Goal: Use online tool/utility: Utilize a website feature to perform a specific function

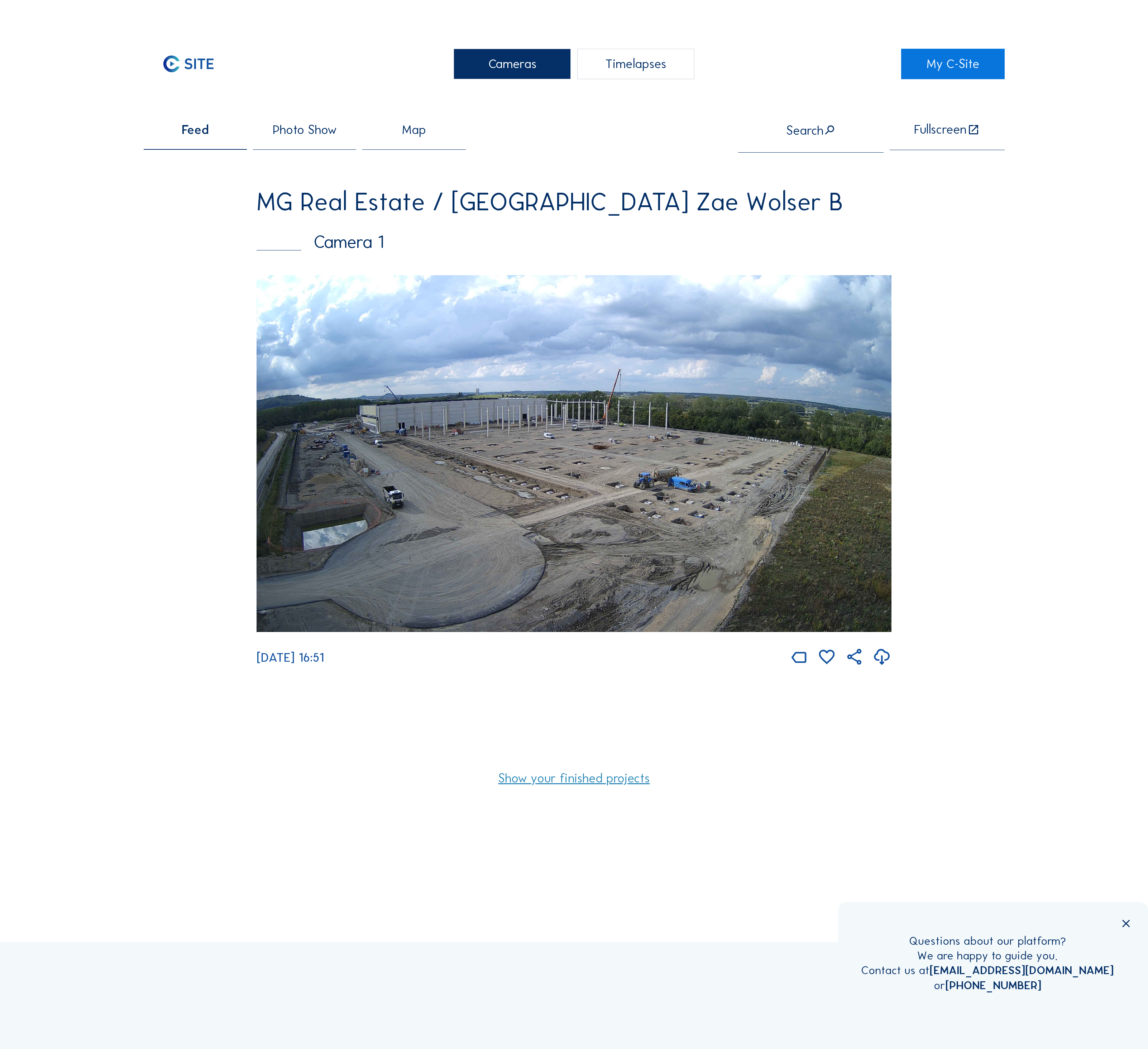
click at [614, 62] on div "Timelapses" at bounding box center [635, 64] width 117 height 30
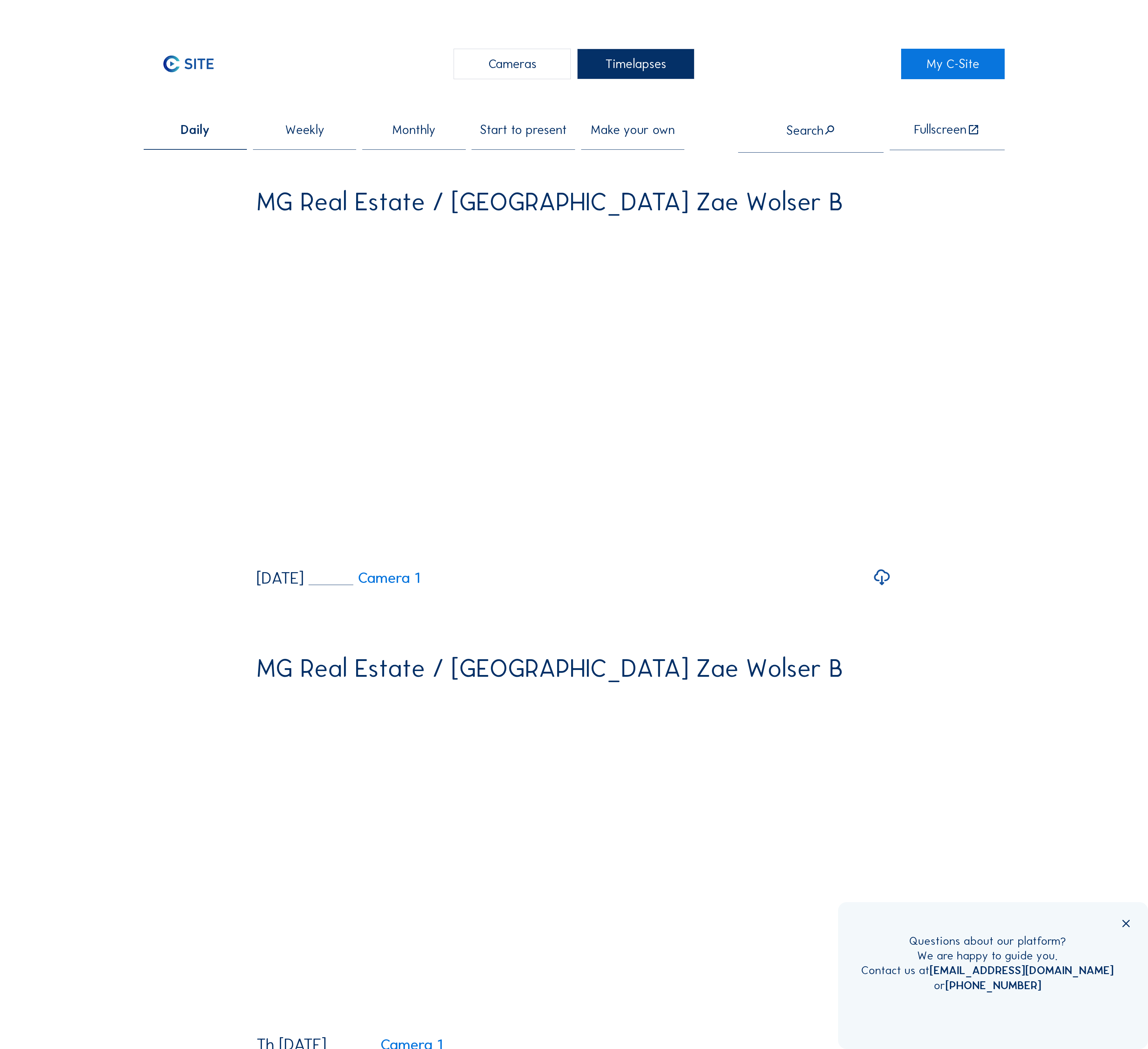
click at [523, 134] on span "Start to present" at bounding box center [524, 129] width 87 height 12
click at [634, 131] on span "Make your own" at bounding box center [633, 129] width 84 height 12
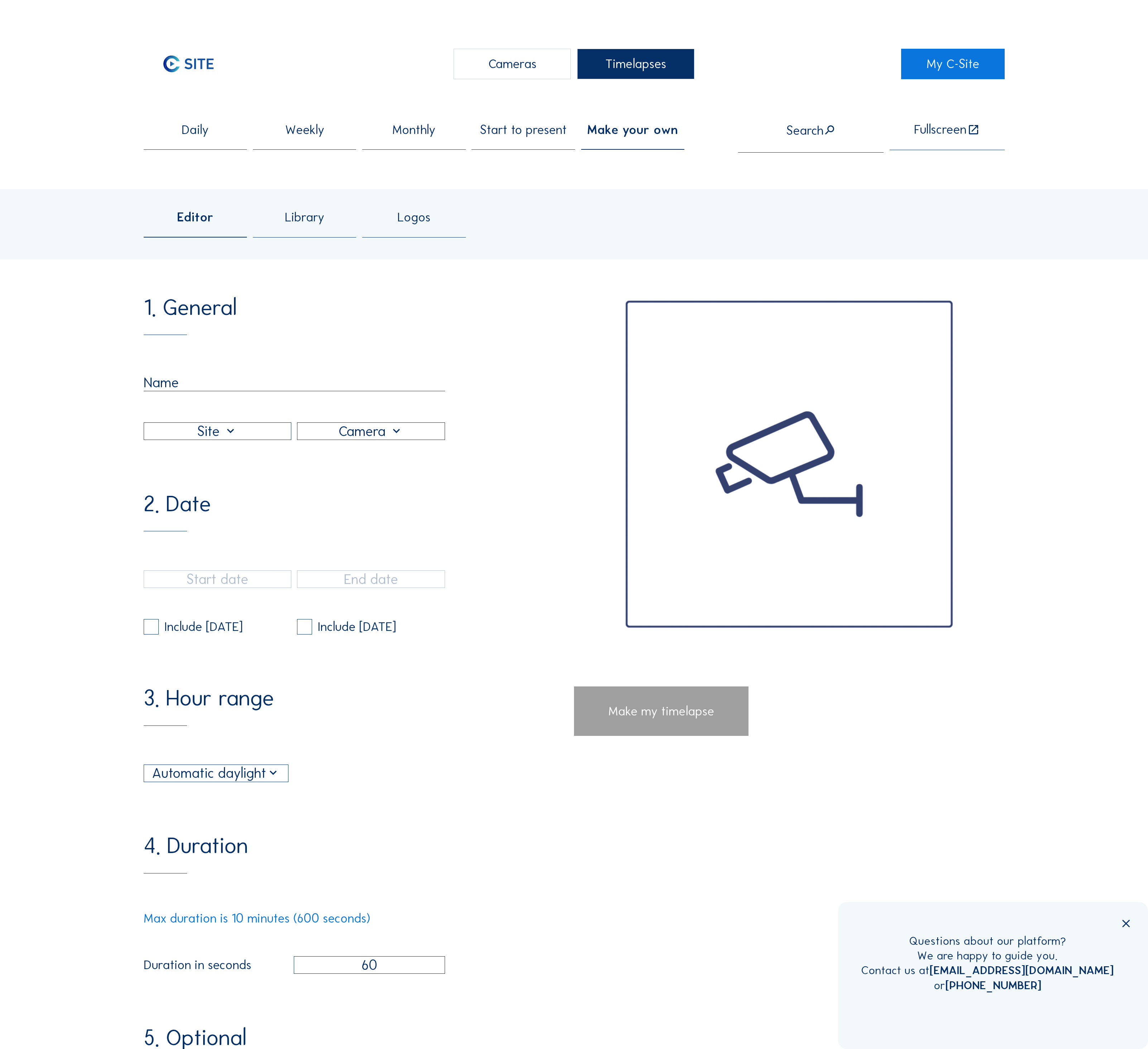
click at [214, 374] on div at bounding box center [294, 407] width 301 height 66
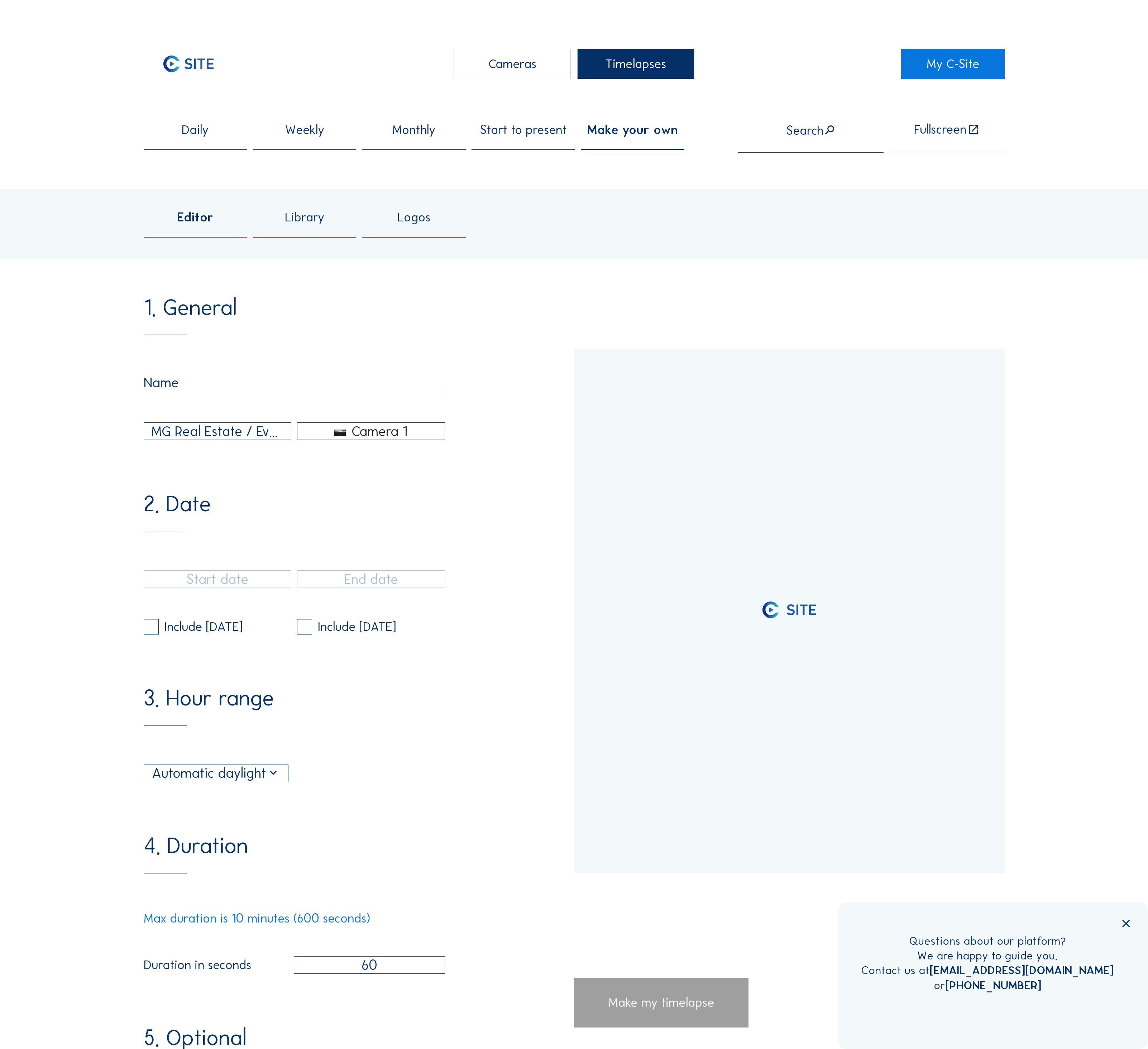
click at [209, 374] on input "text" at bounding box center [294, 382] width 301 height 17
type input "[DATE] 18:37"
type input "[DATE] 23:01"
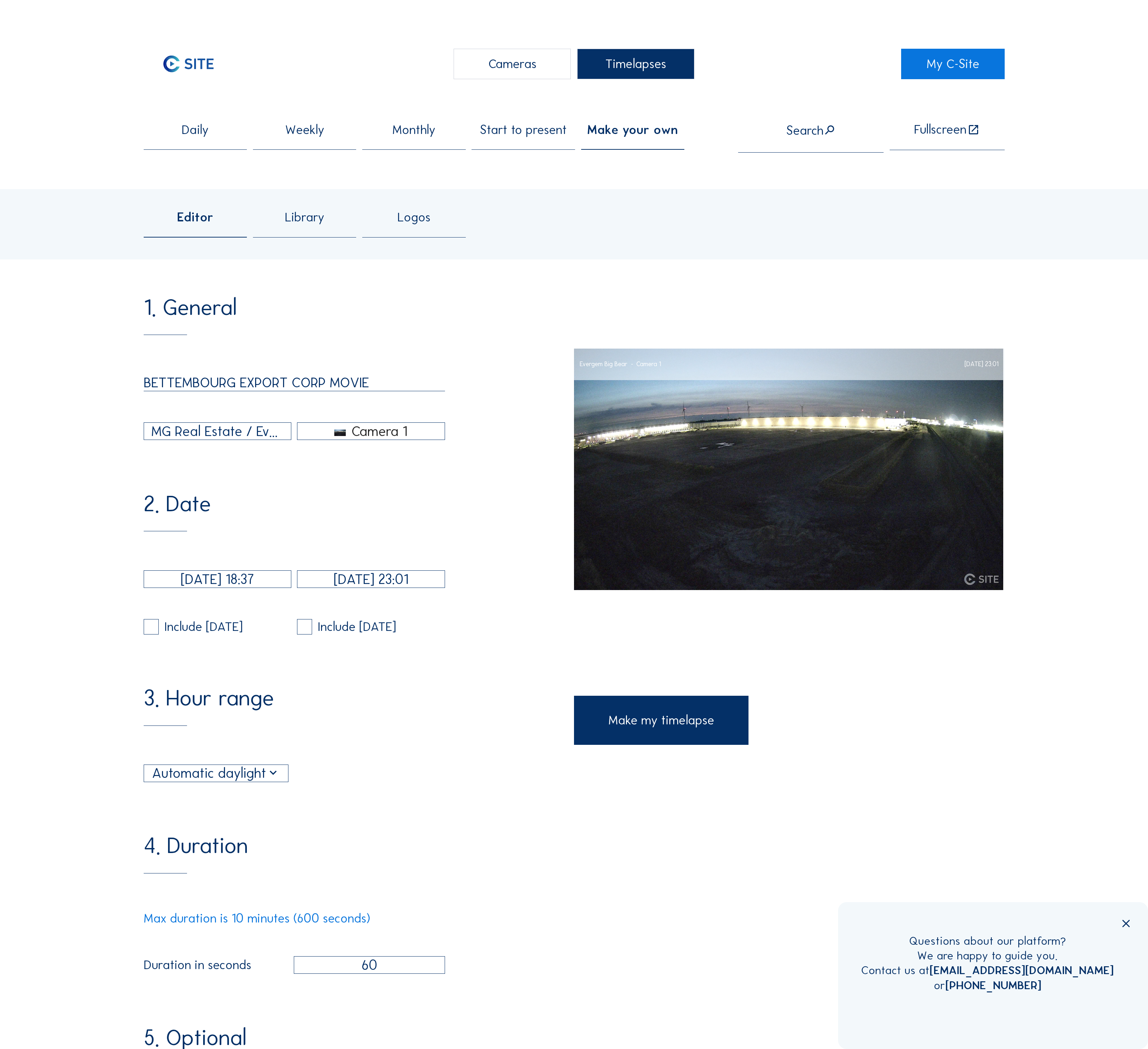
type input "BETTEMBOURG EXPORT CORP MOVIE"
click at [211, 421] on div "MG Real Estate / Evergem Big Bear" at bounding box center [217, 431] width 132 height 21
click at [208, 427] on div "MG Real Estate / [GEOGRAPHIC_DATA] Zae Wolser B" at bounding box center [222, 427] width 141 height 7
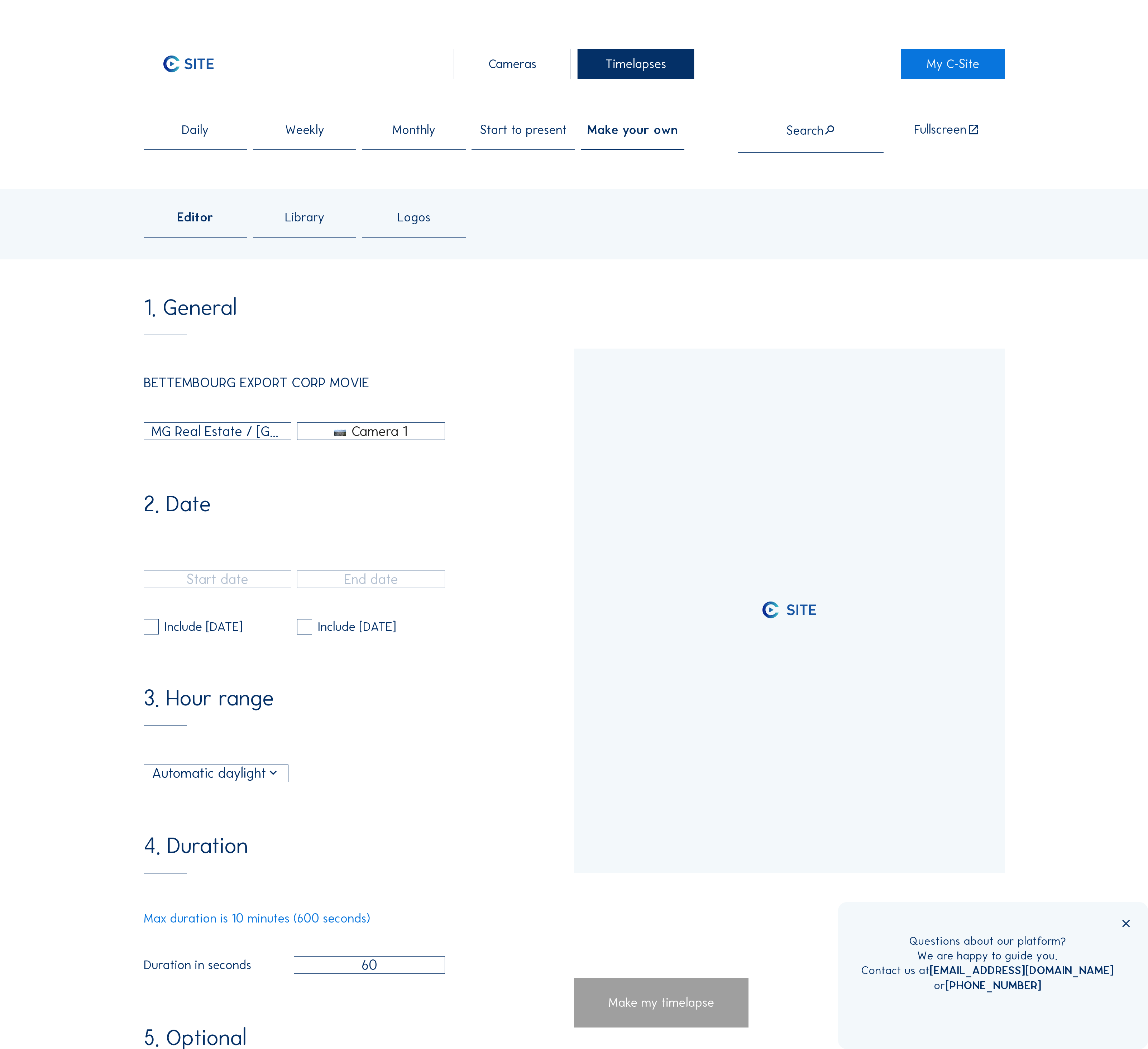
type input "[DATE] 16:51"
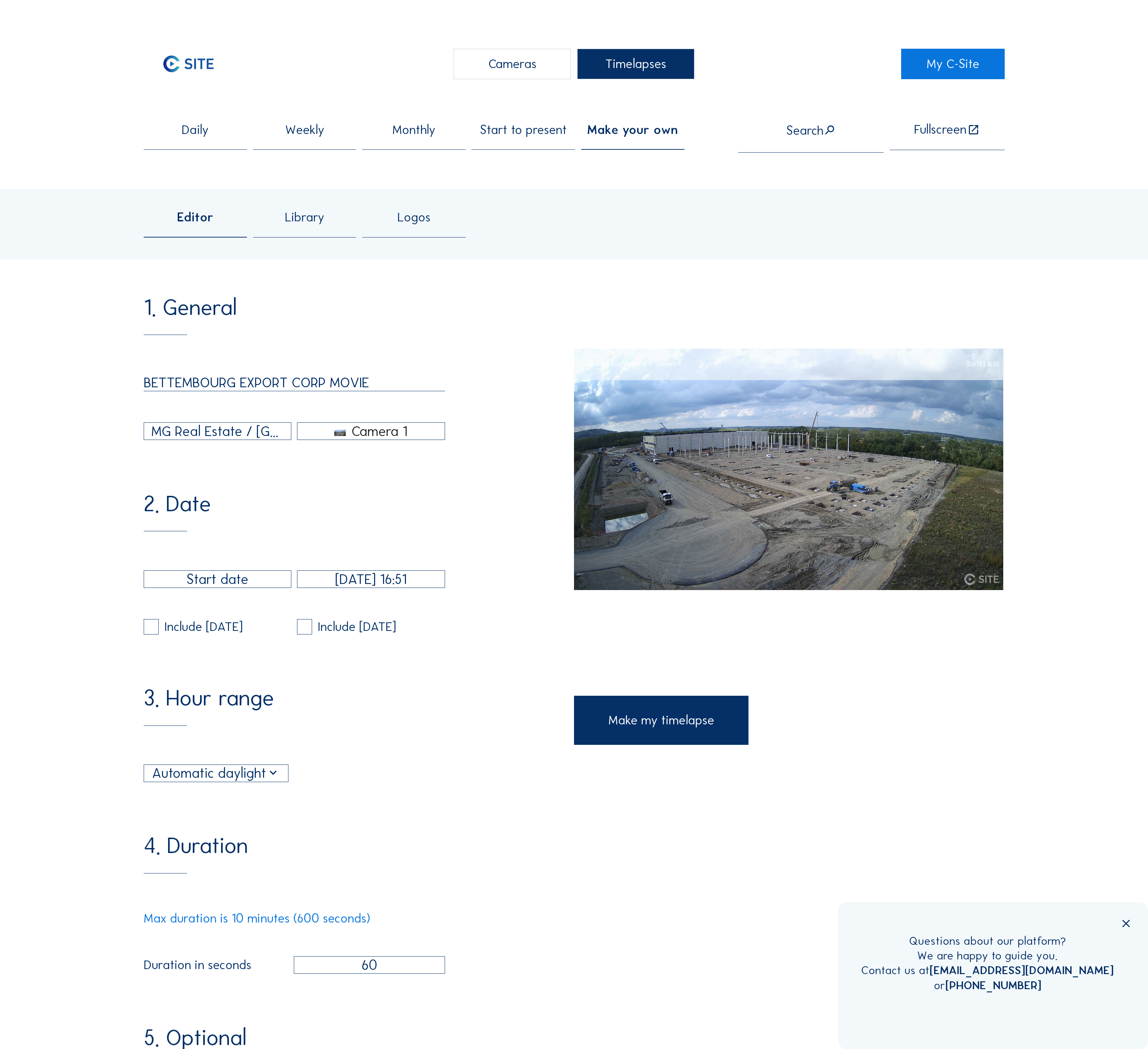
click at [372, 428] on div "Camera 1" at bounding box center [379, 431] width 56 height 6
click at [385, 421] on img at bounding box center [345, 434] width 80 height 45
click at [217, 571] on input "text" at bounding box center [218, 580] width 148 height 18
click at [208, 506] on div "2. Date [DATE] 16:51 Include [DATE] Include [DATE]" at bounding box center [359, 563] width 431 height 142
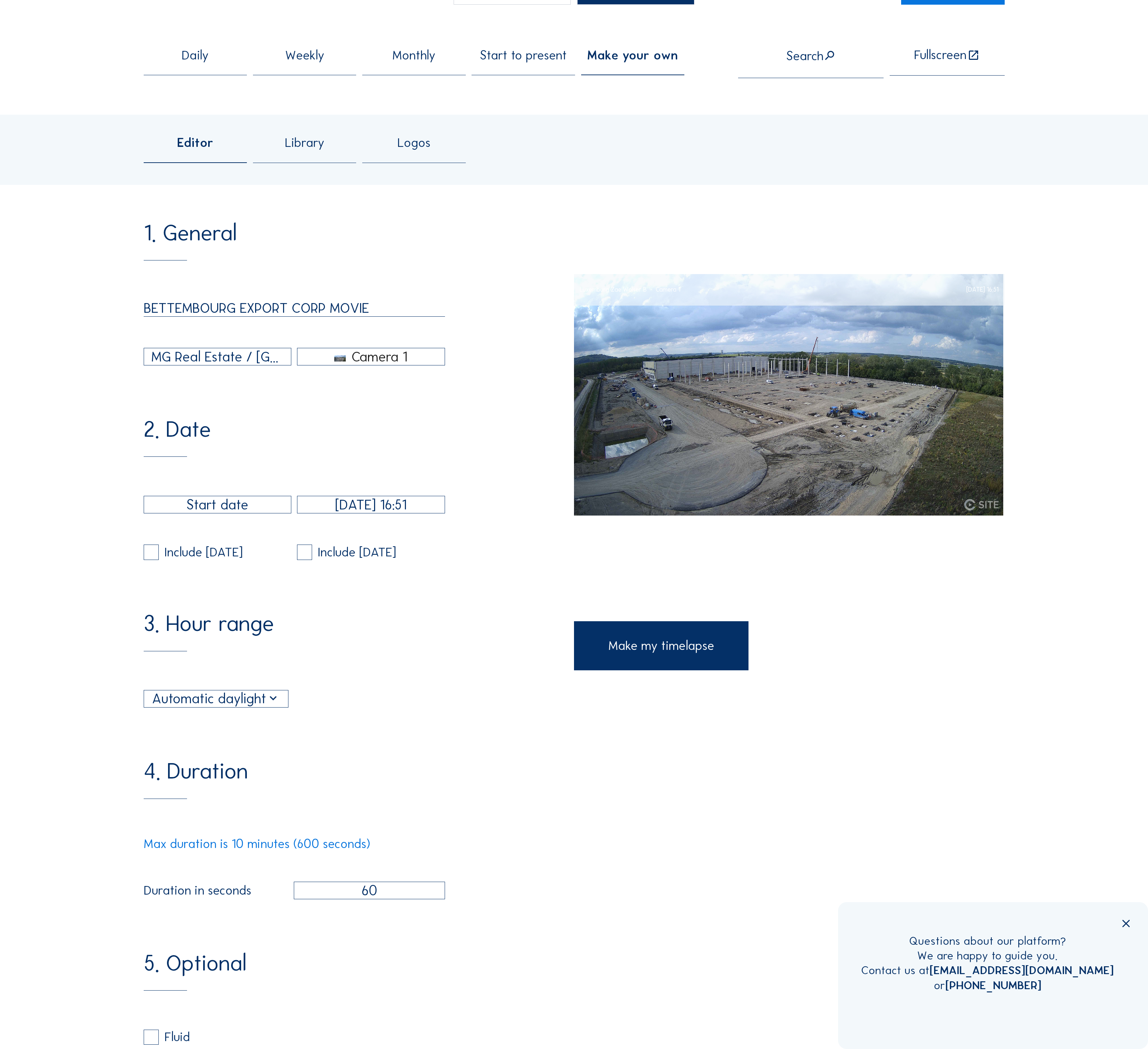
scroll to position [89, 0]
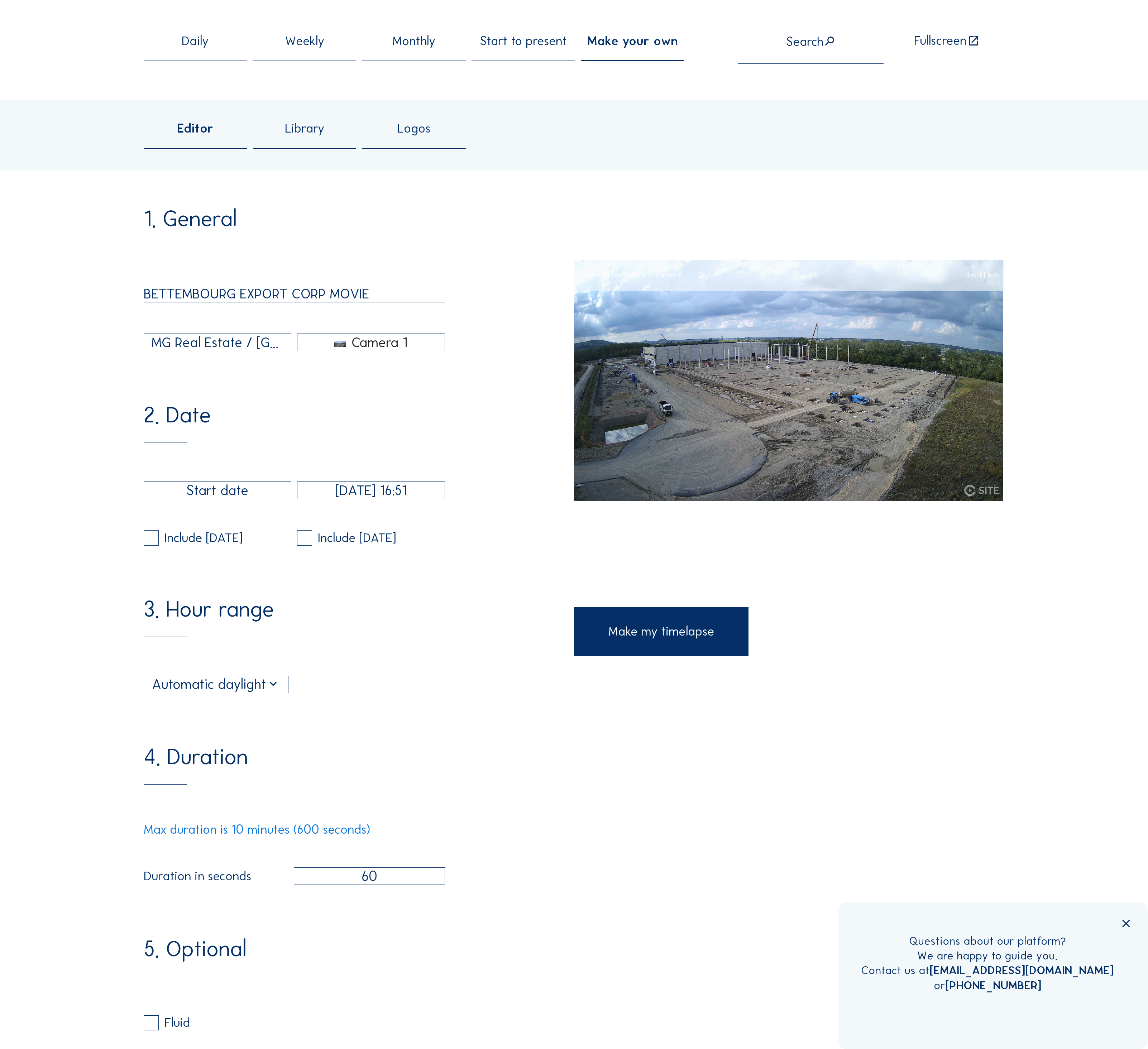
click at [188, 674] on div "Automatic daylight" at bounding box center [216, 684] width 128 height 21
click at [227, 598] on div "3. Hour range Automatic daylight 06:00 From 18:00 To" at bounding box center [359, 646] width 431 height 95
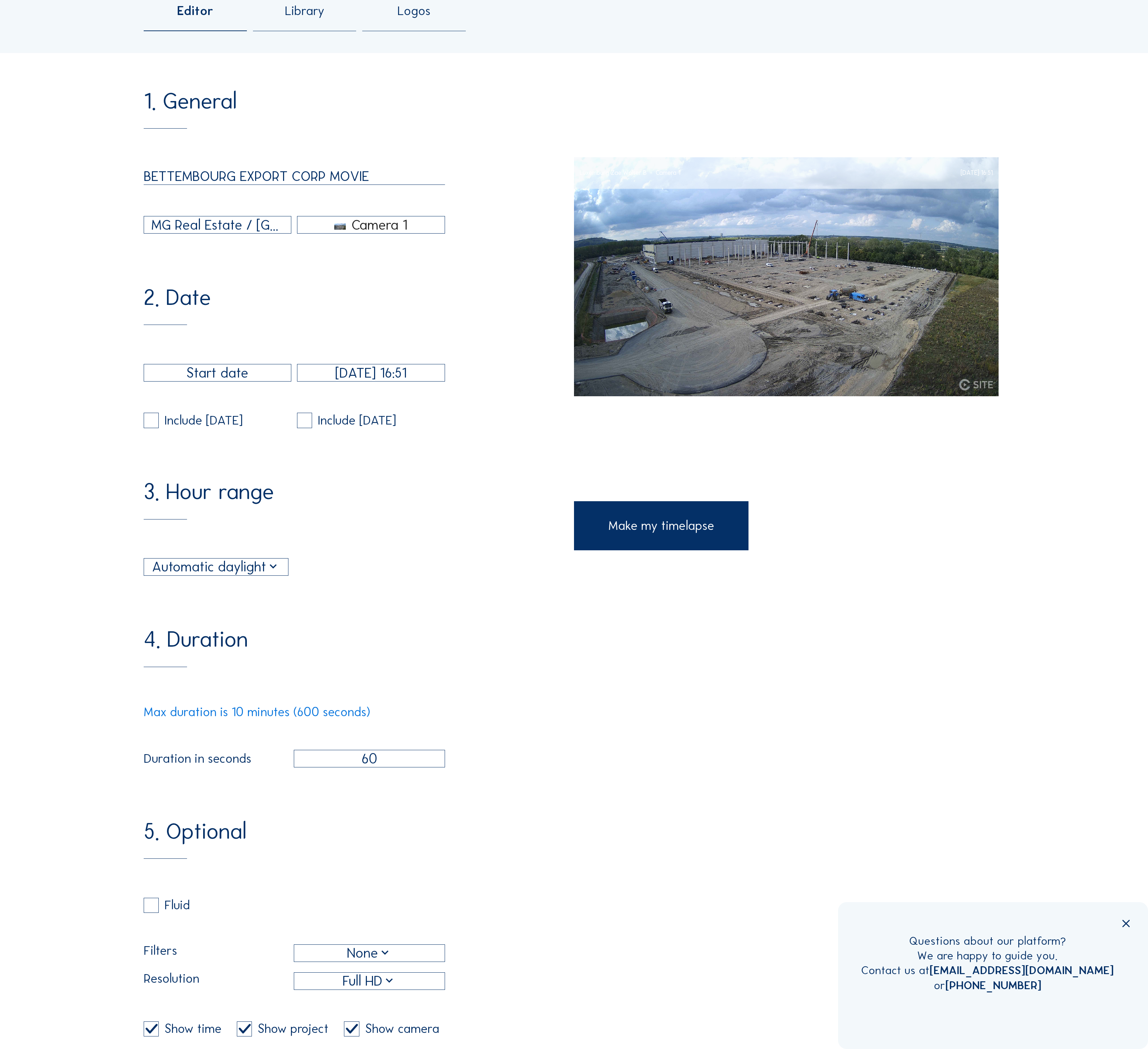
scroll to position [226, 0]
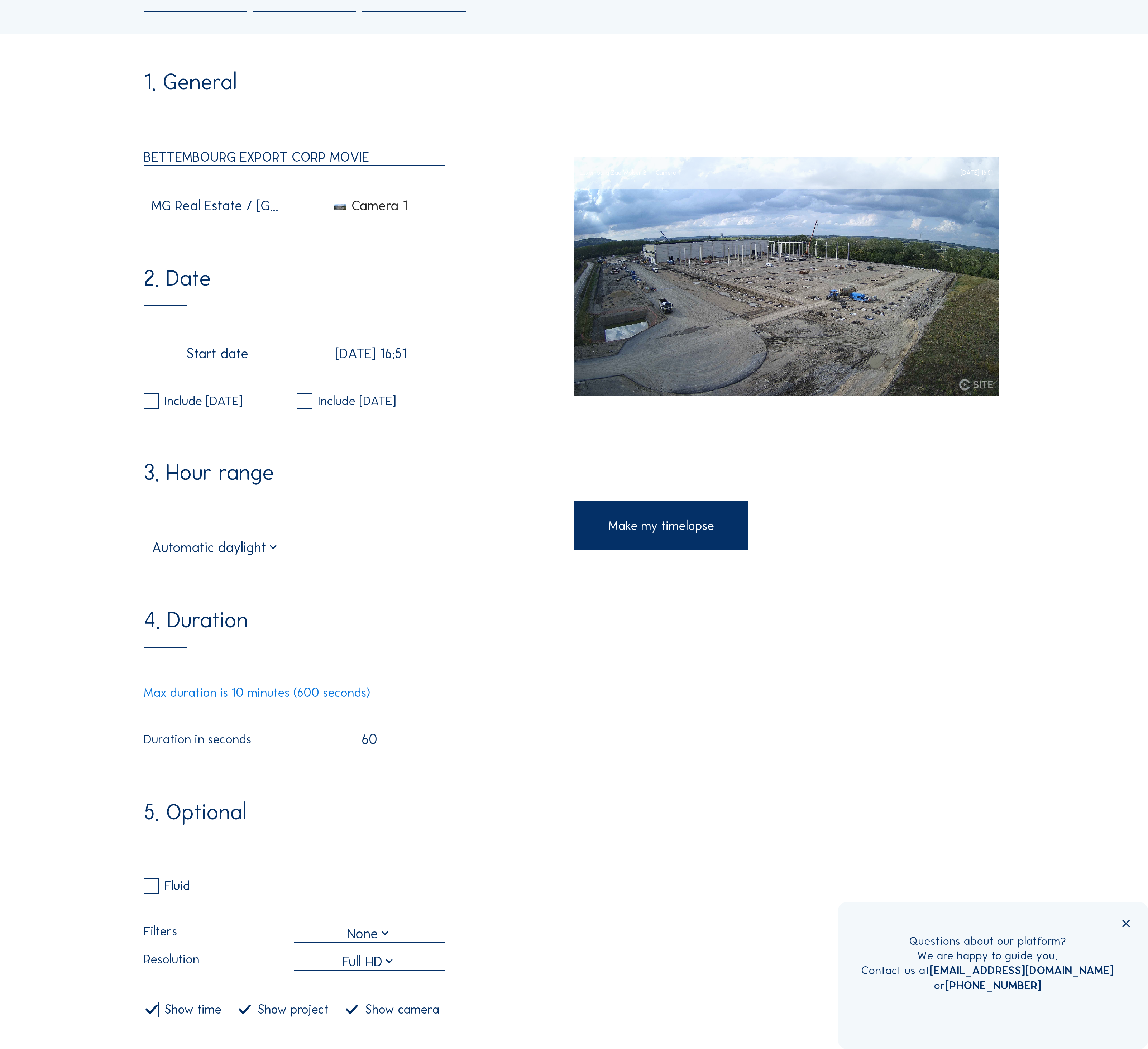
click at [387, 731] on input "60" at bounding box center [369, 740] width 151 height 18
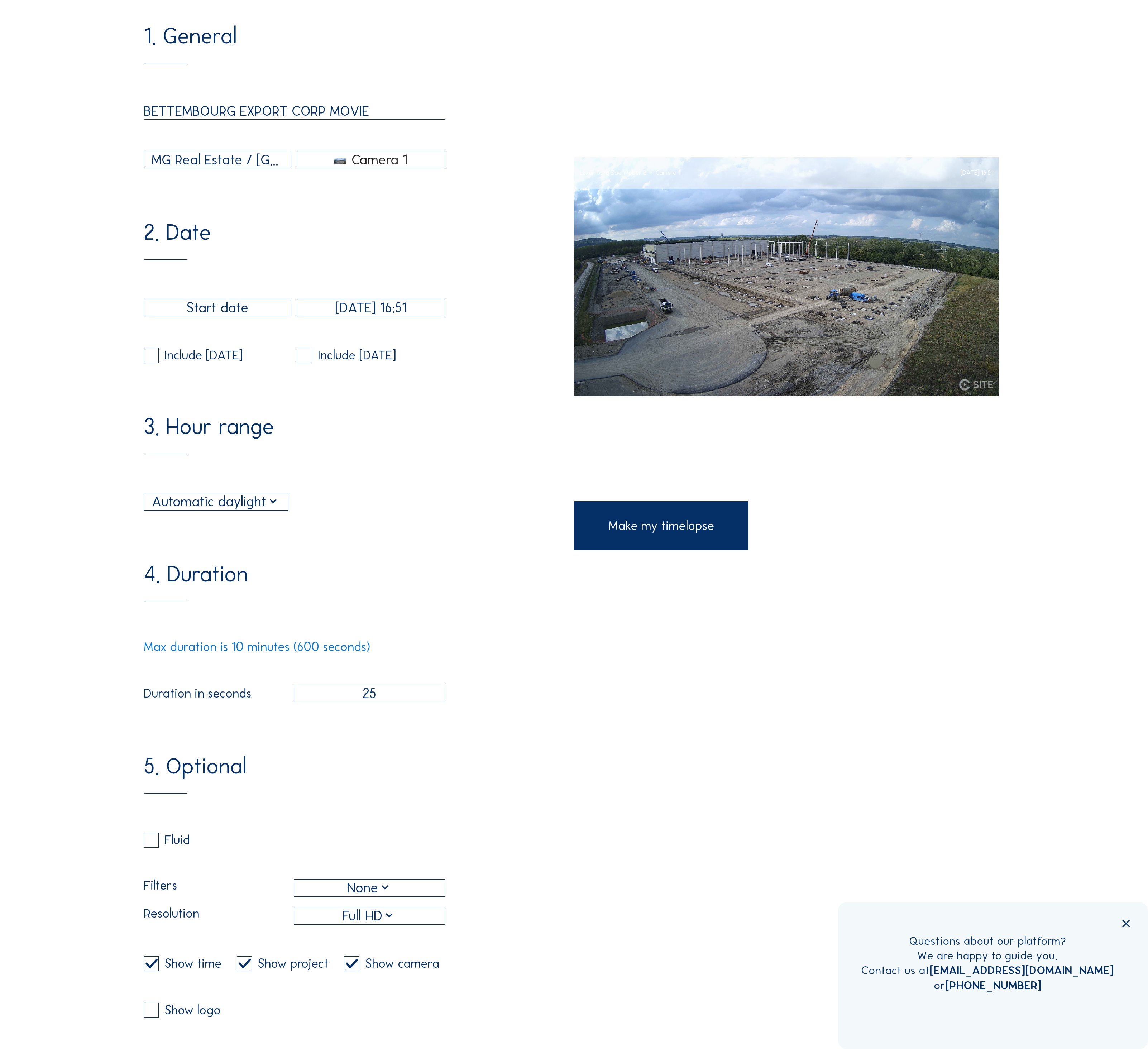
scroll to position [294, 0]
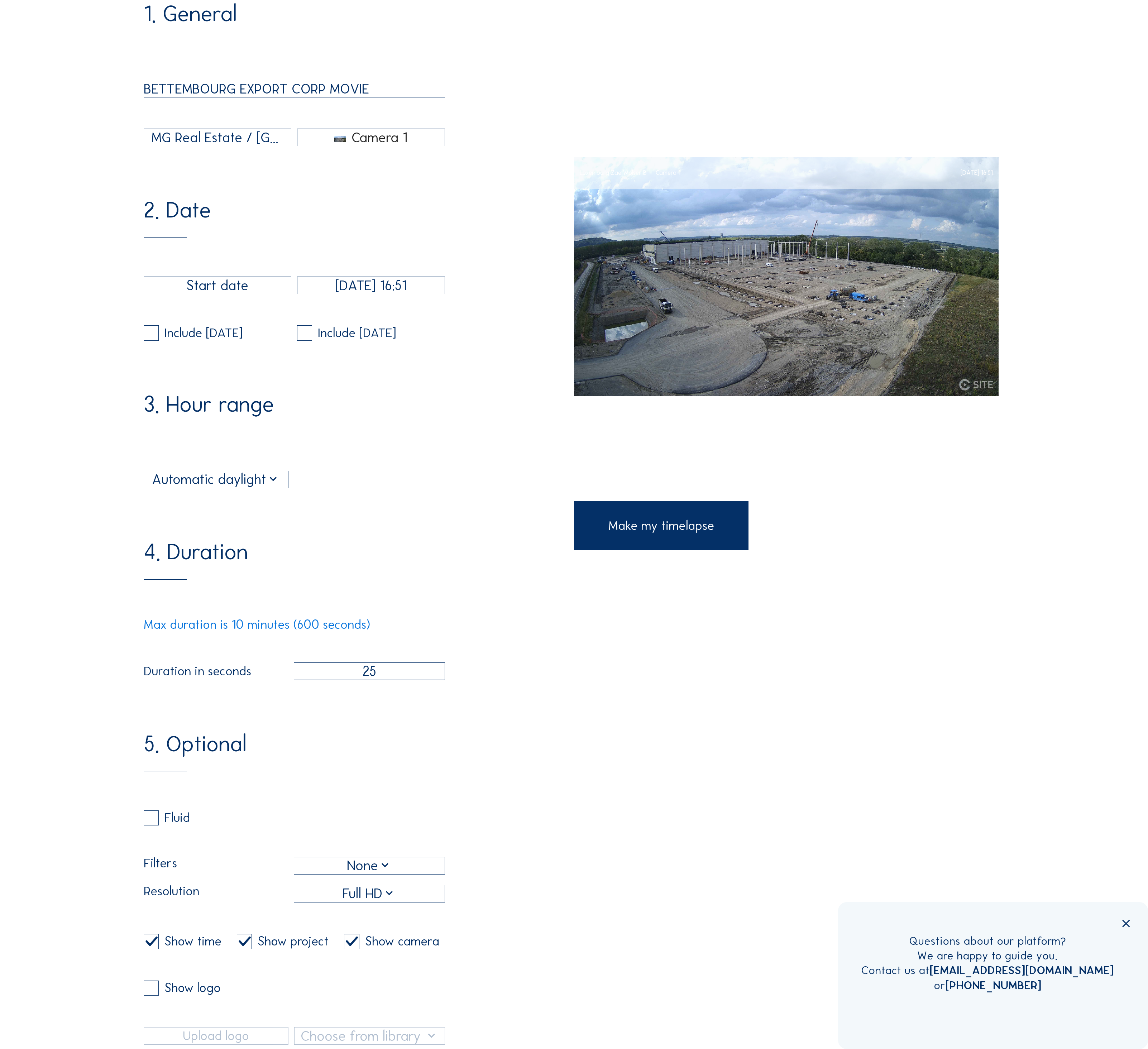
type input "25"
click at [358, 883] on div "Full HD" at bounding box center [369, 893] width 54 height 21
click at [307, 788] on div "8MP" at bounding box center [370, 785] width 138 height 7
click at [145, 815] on input "checkbox" at bounding box center [146, 818] width 5 height 5
checkbox input "true"
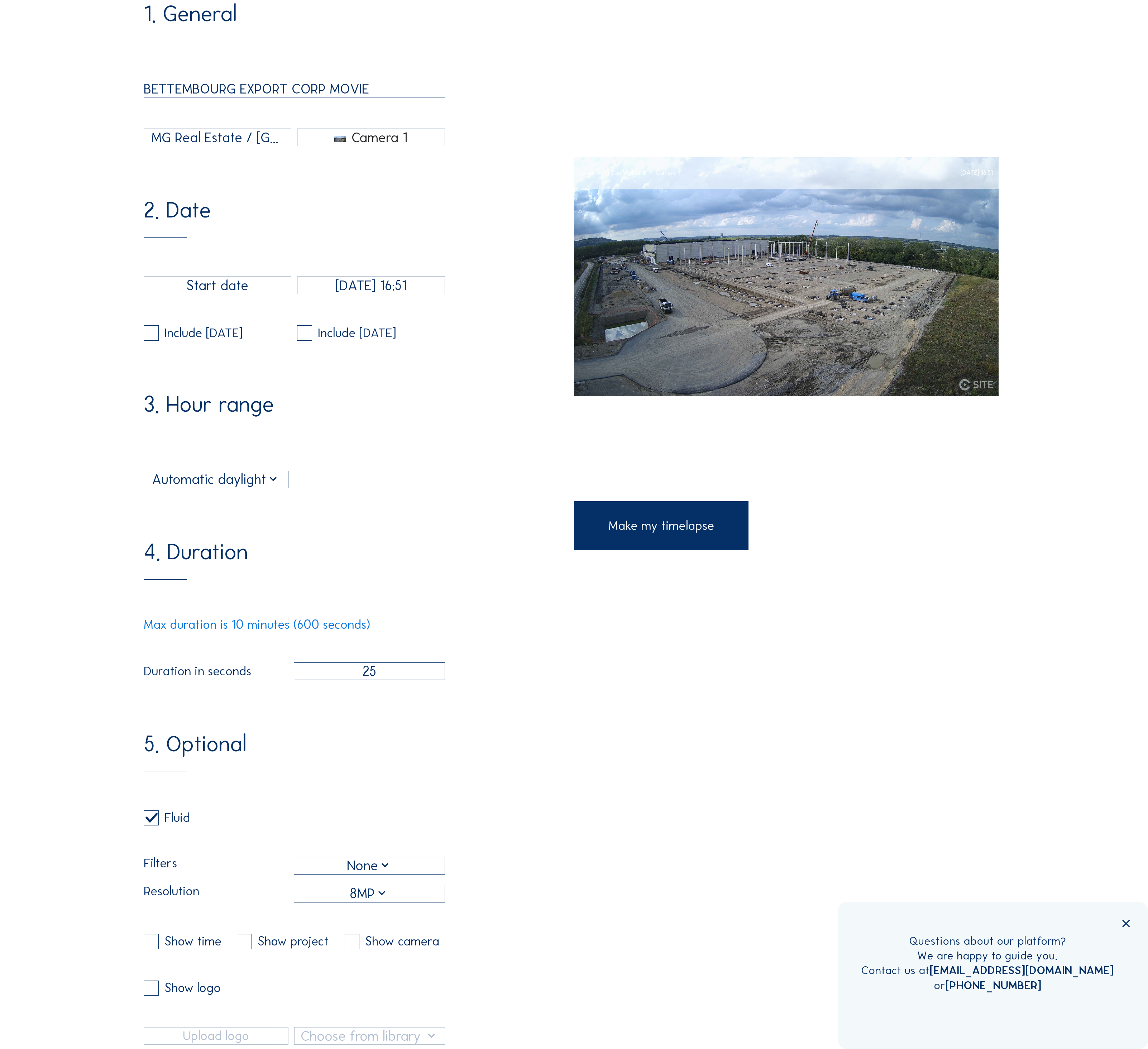
checkbox input "false"
click at [646, 530] on div "Make my timelapse" at bounding box center [661, 526] width 175 height 49
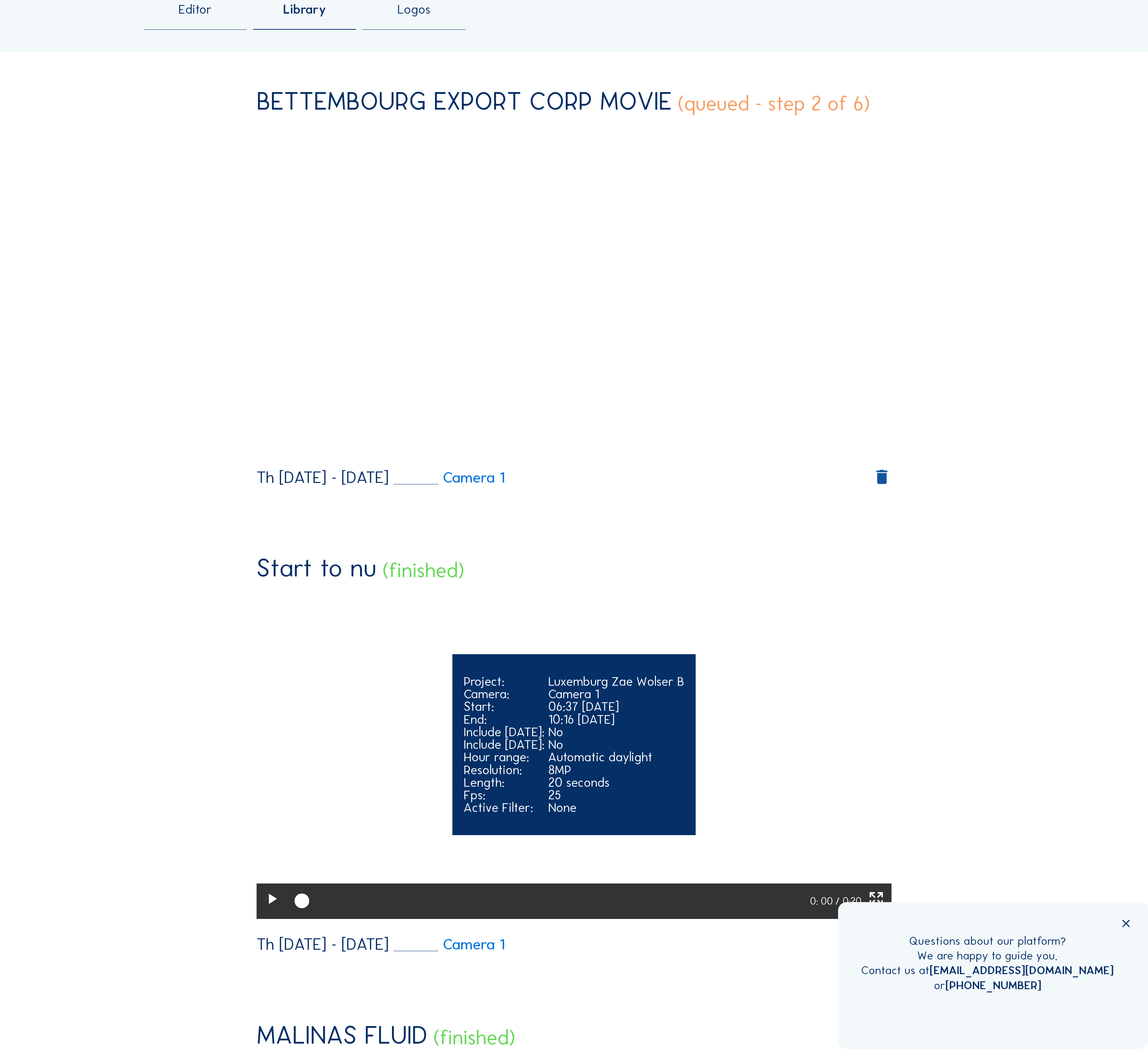
scroll to position [224, 0]
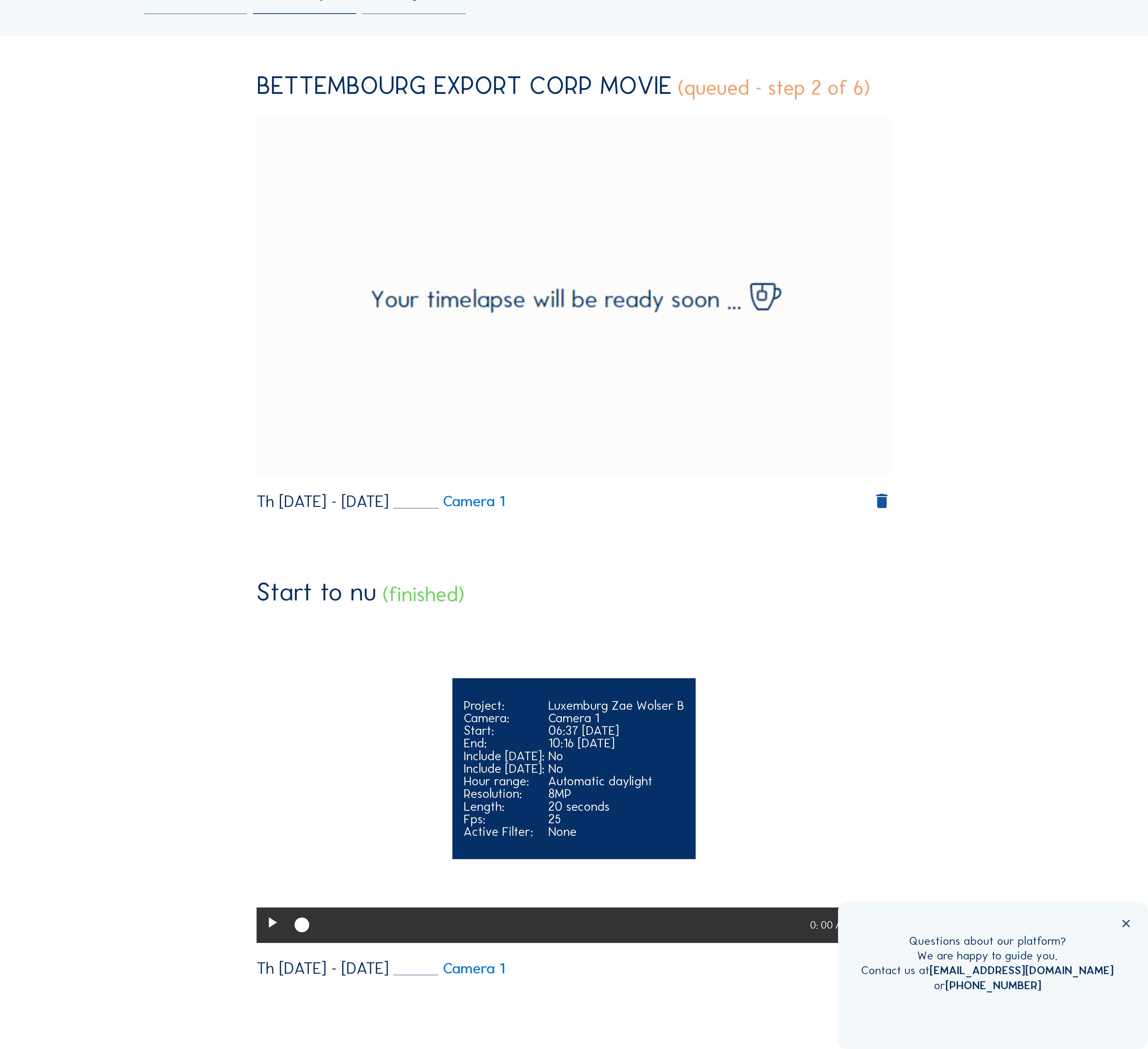
click at [263, 920] on icon at bounding box center [272, 923] width 18 height 22
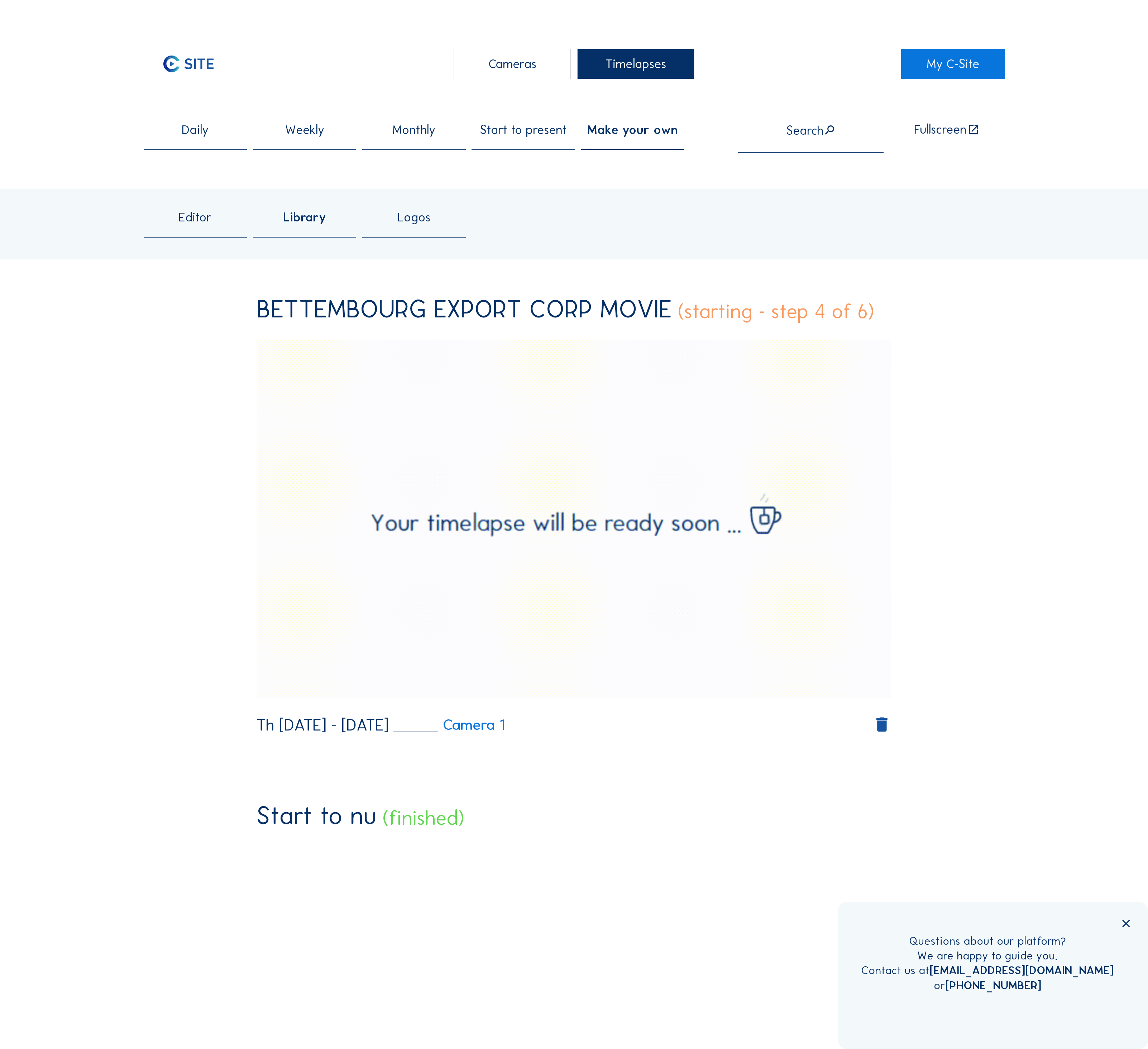
scroll to position [0, 0]
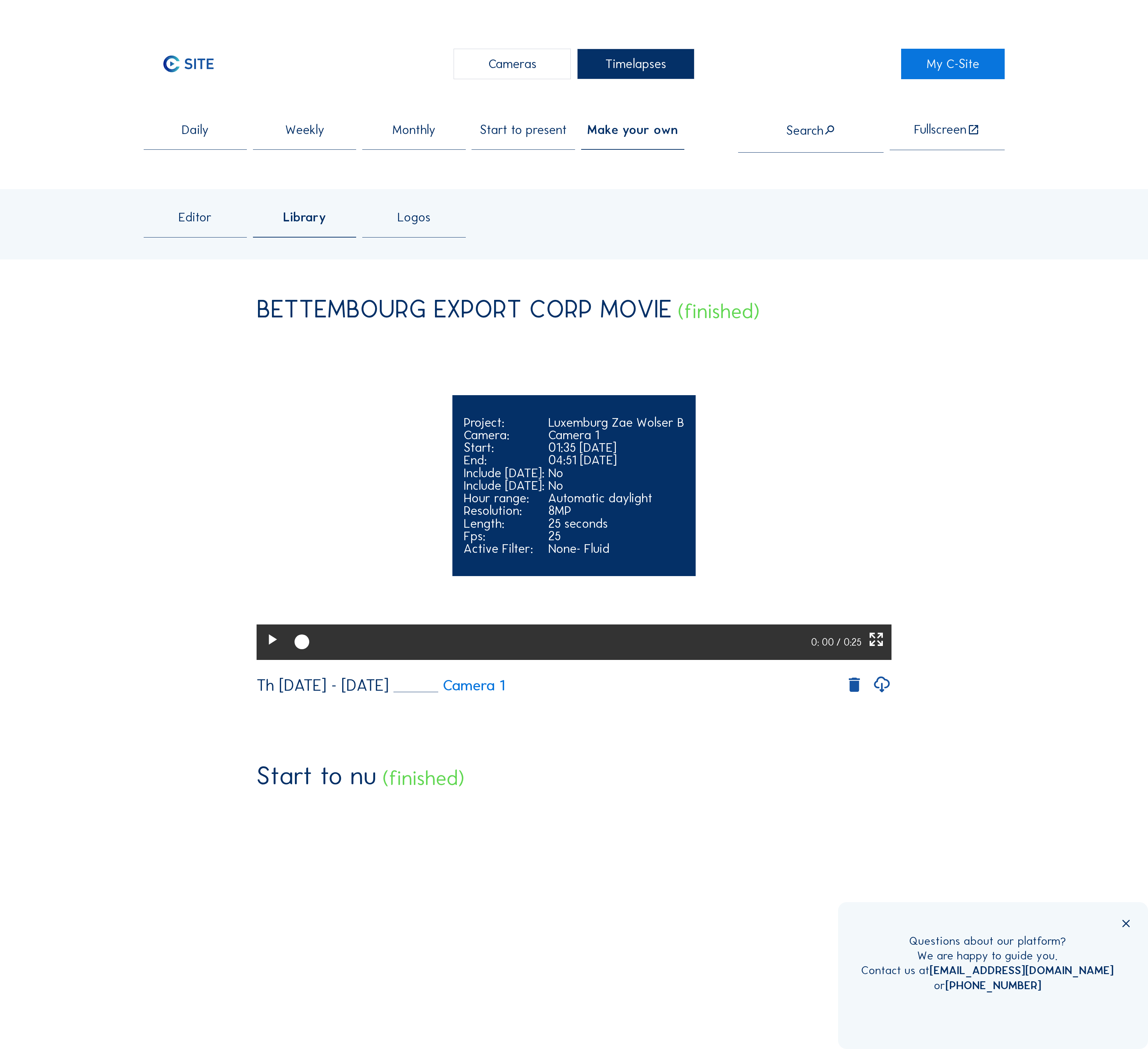
click at [267, 651] on icon at bounding box center [272, 640] width 18 height 22
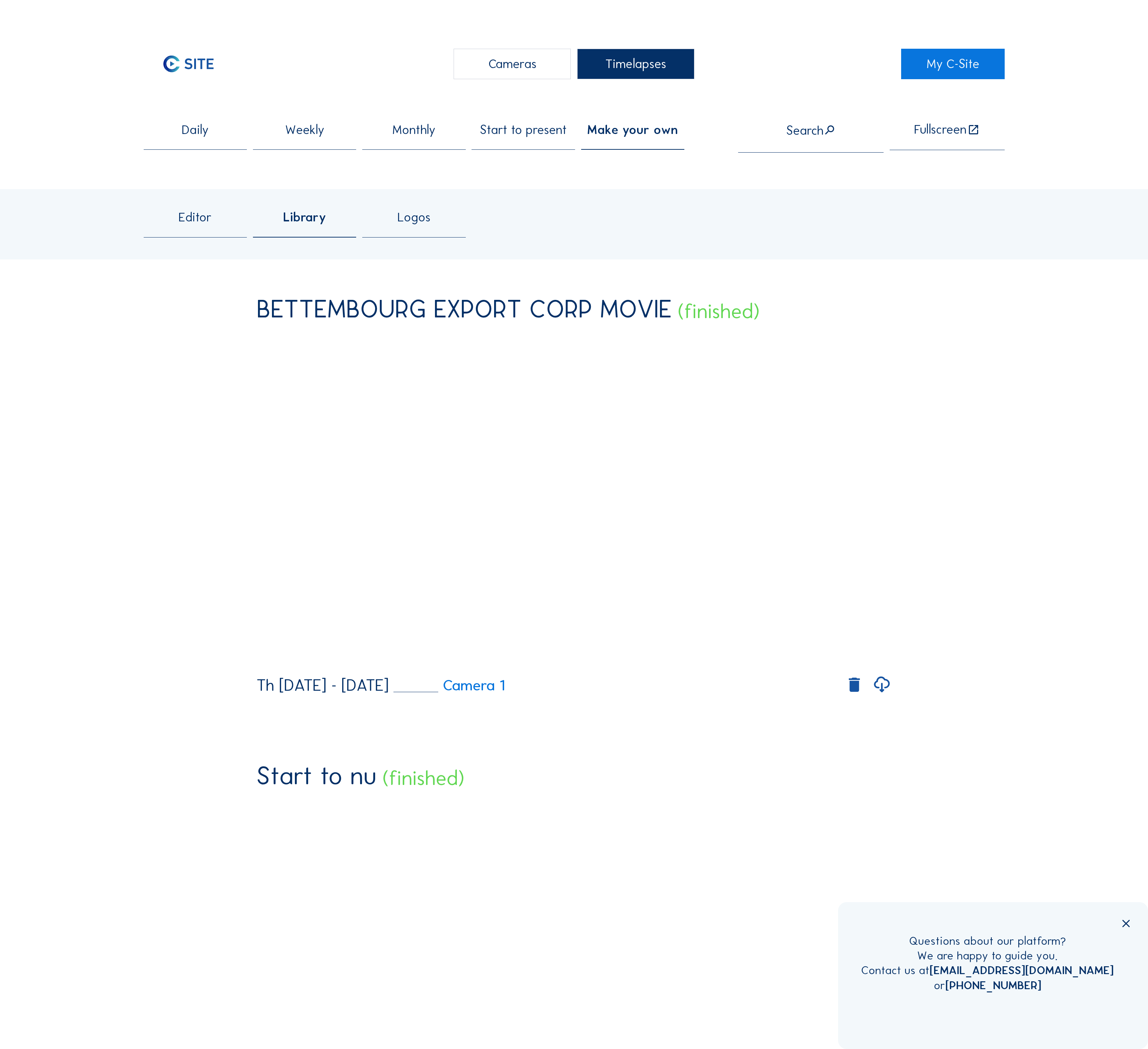
click at [630, 126] on span "Make your own" at bounding box center [633, 129] width 91 height 12
click at [178, 213] on div "Editor" at bounding box center [195, 224] width 103 height 26
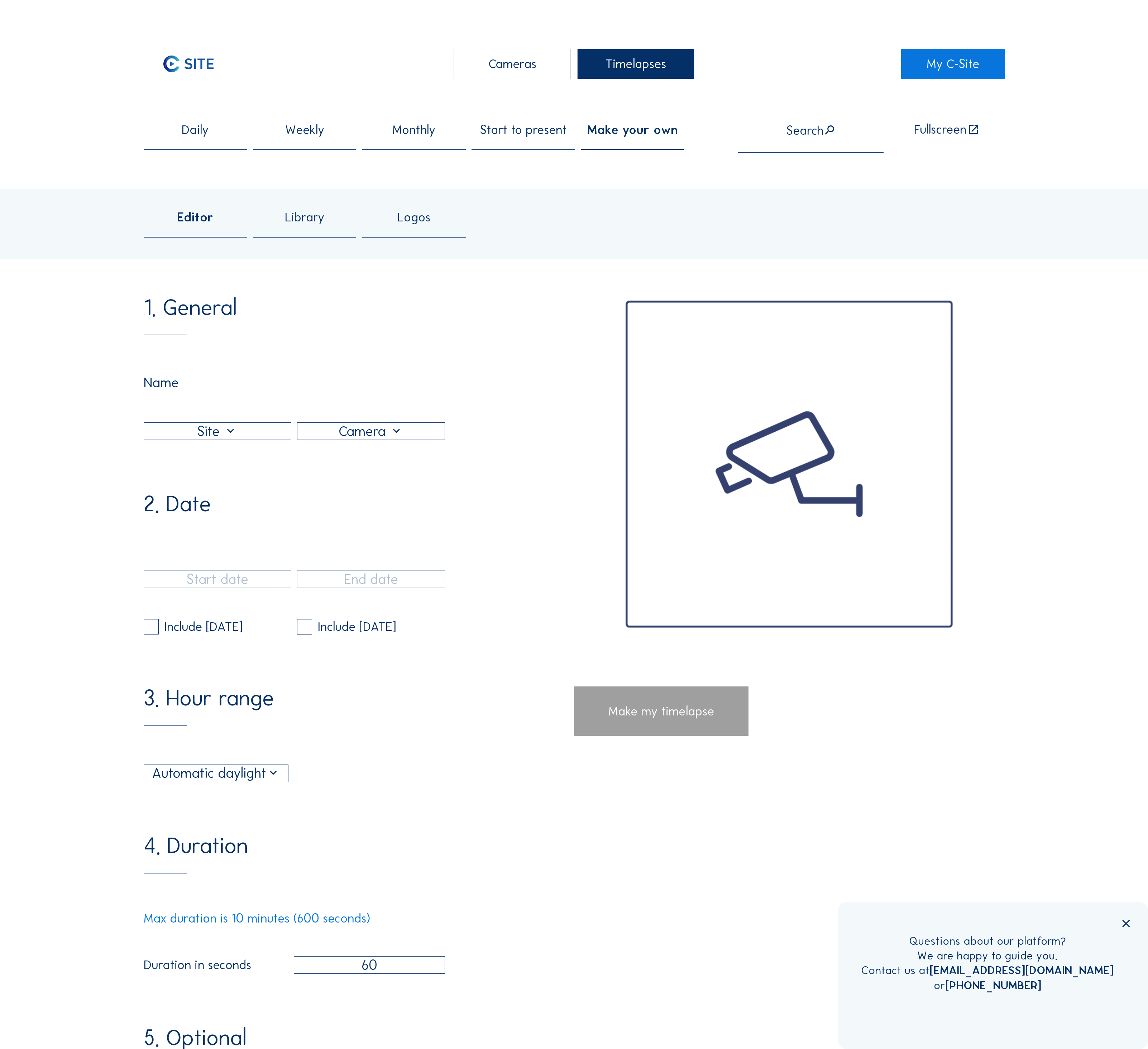
click at [193, 374] on div at bounding box center [294, 407] width 301 height 66
click at [197, 374] on input "text" at bounding box center [294, 382] width 301 height 17
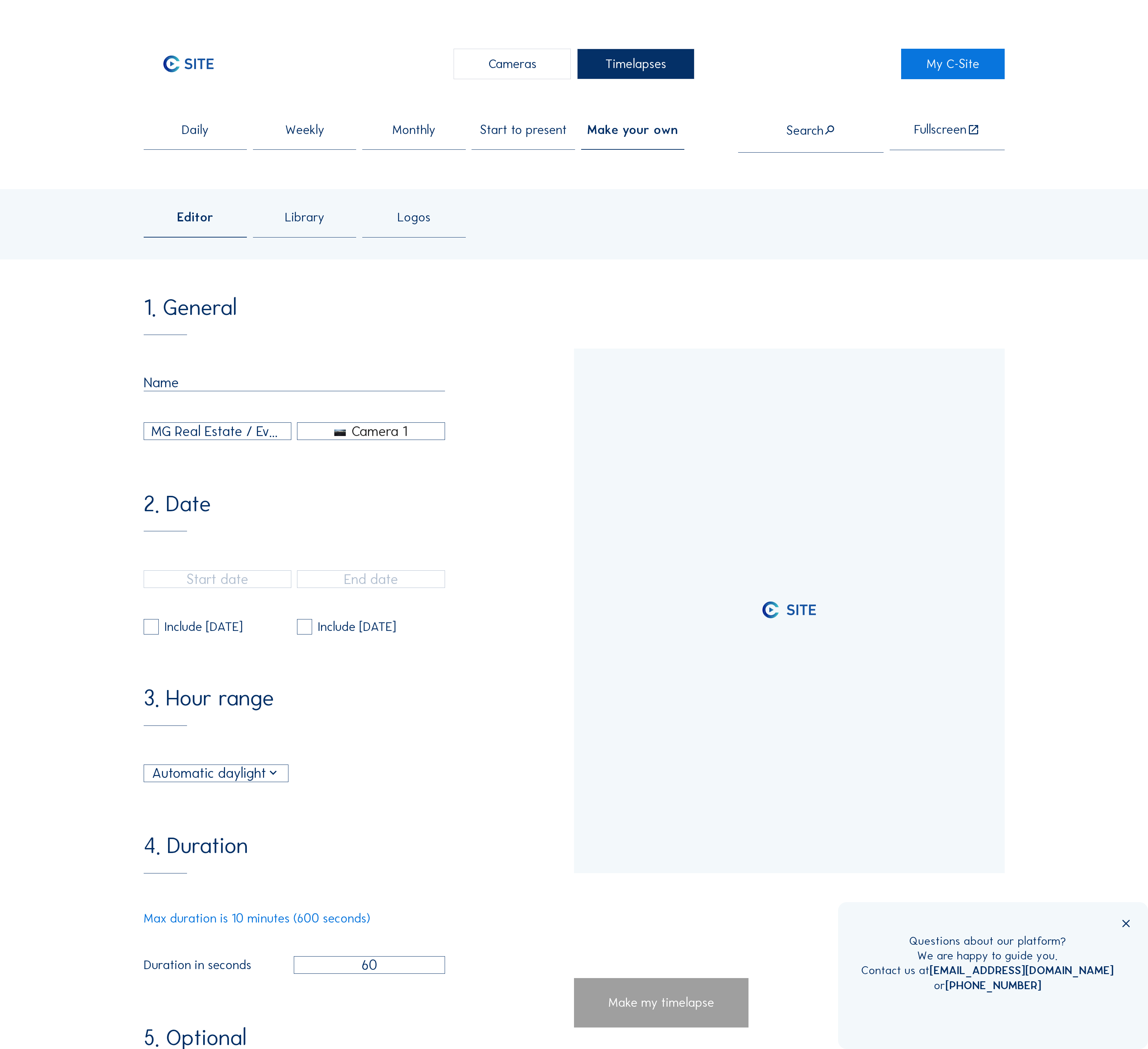
type input "[DATE] 18:37"
type input "[DATE] 23:01"
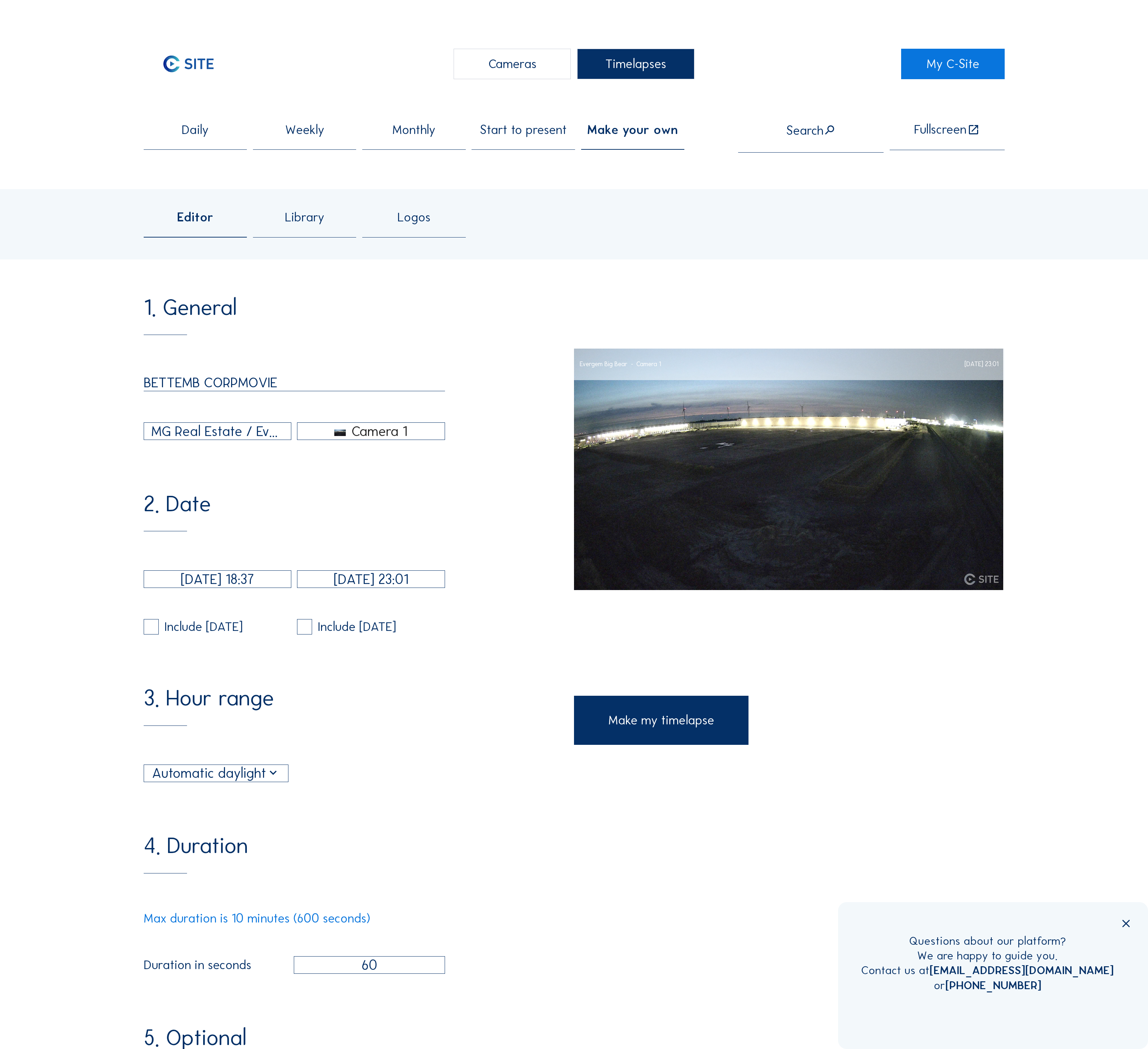
type input "BETTEMB CORPMOVIE"
click at [201, 421] on div "MG Real Estate / Evergem Big Bear" at bounding box center [217, 431] width 132 height 21
click at [221, 429] on div "MG Real Estate / [GEOGRAPHIC_DATA] Zae Wolser B" at bounding box center [222, 427] width 141 height 7
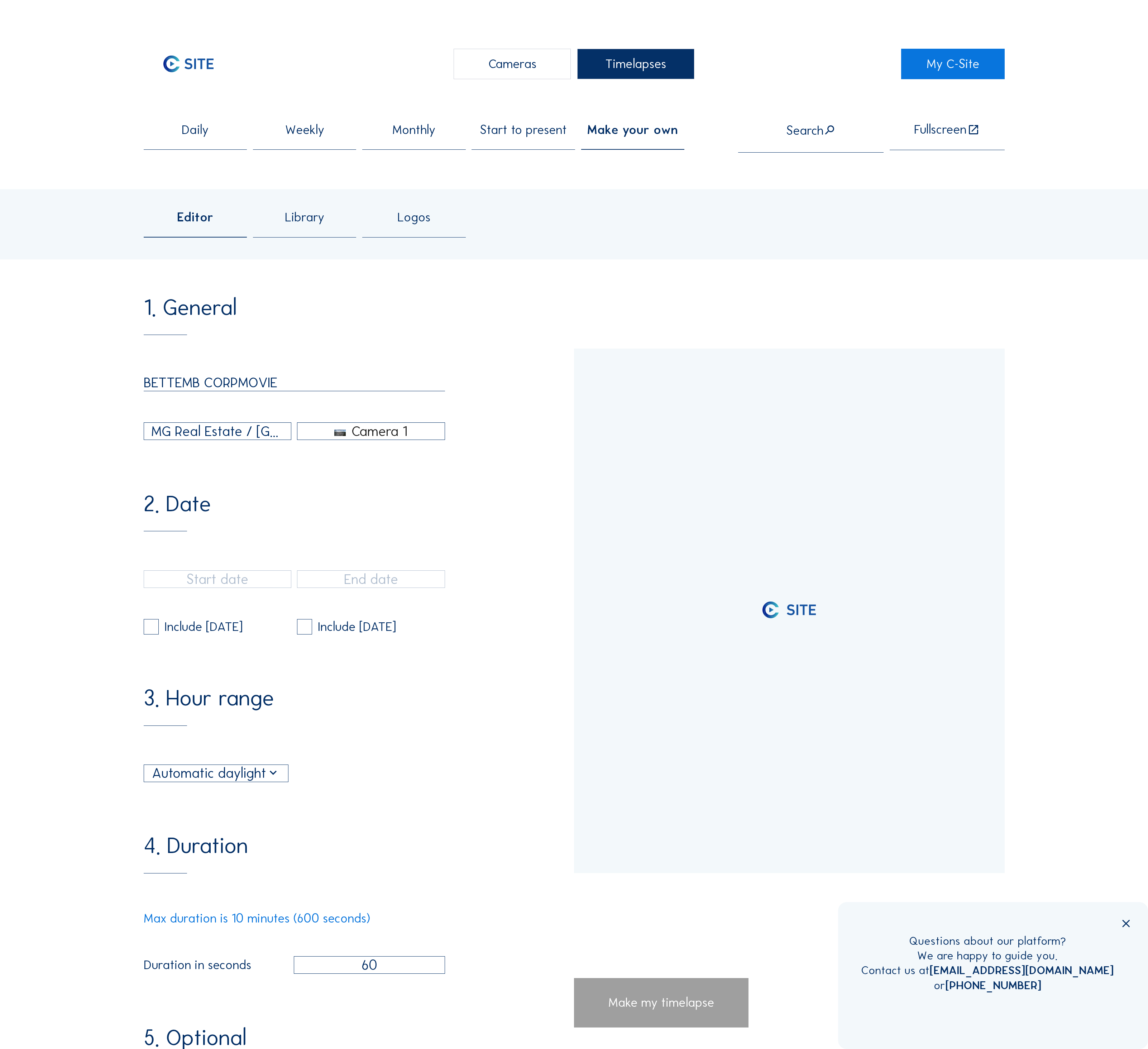
type input "[DATE] 17:11"
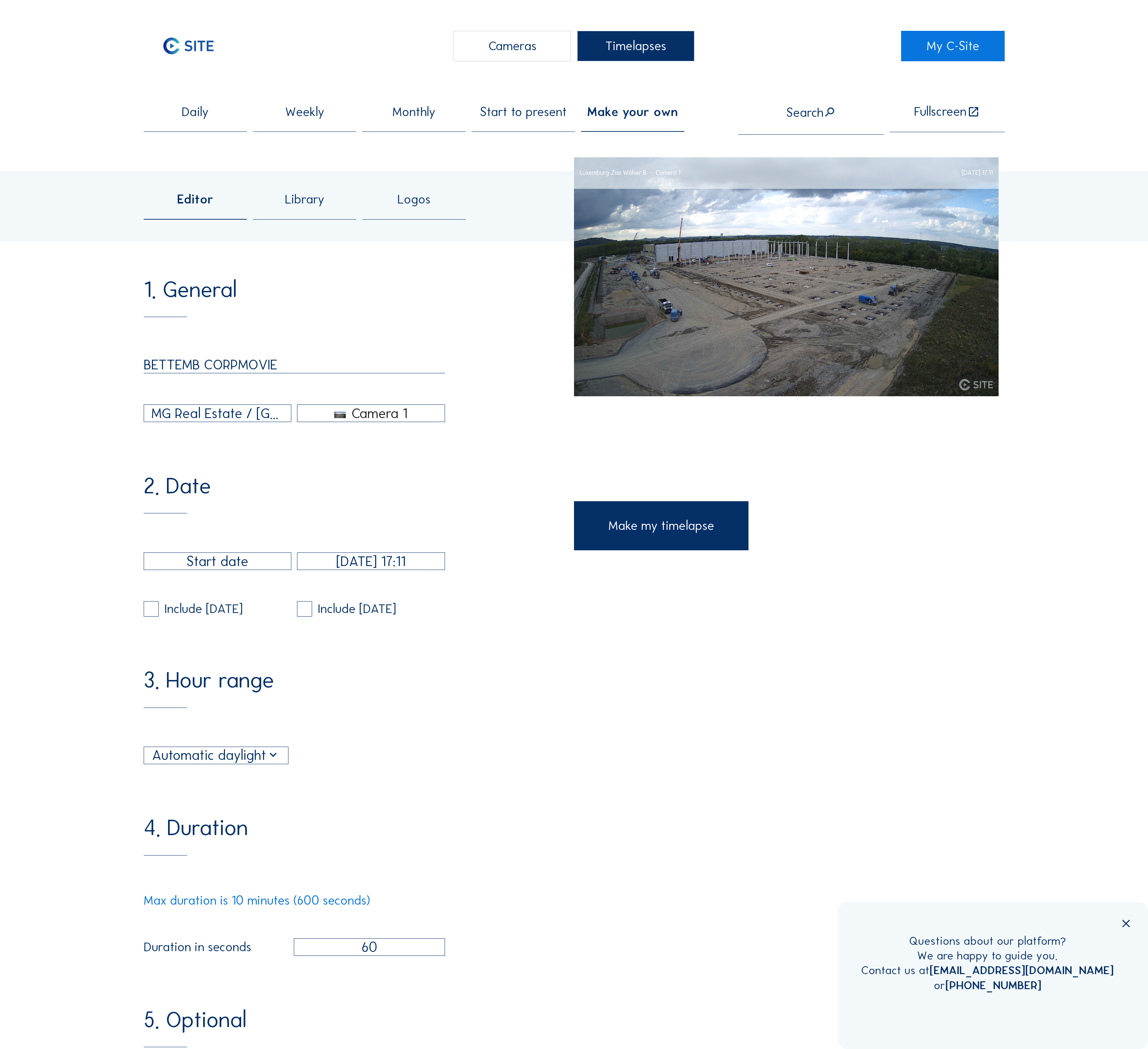
scroll to position [247, 0]
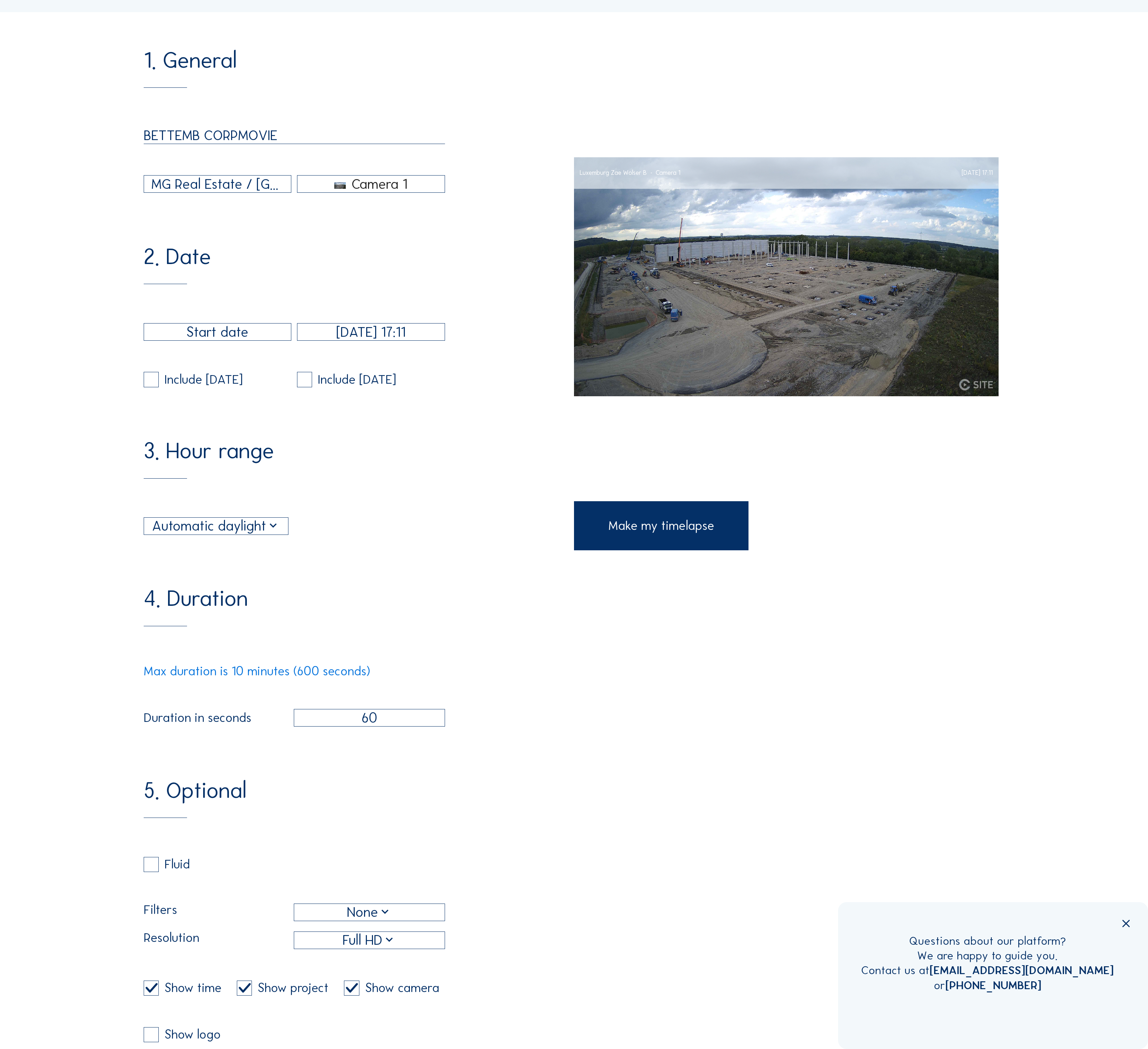
click at [369, 709] on input "60" at bounding box center [369, 718] width 151 height 18
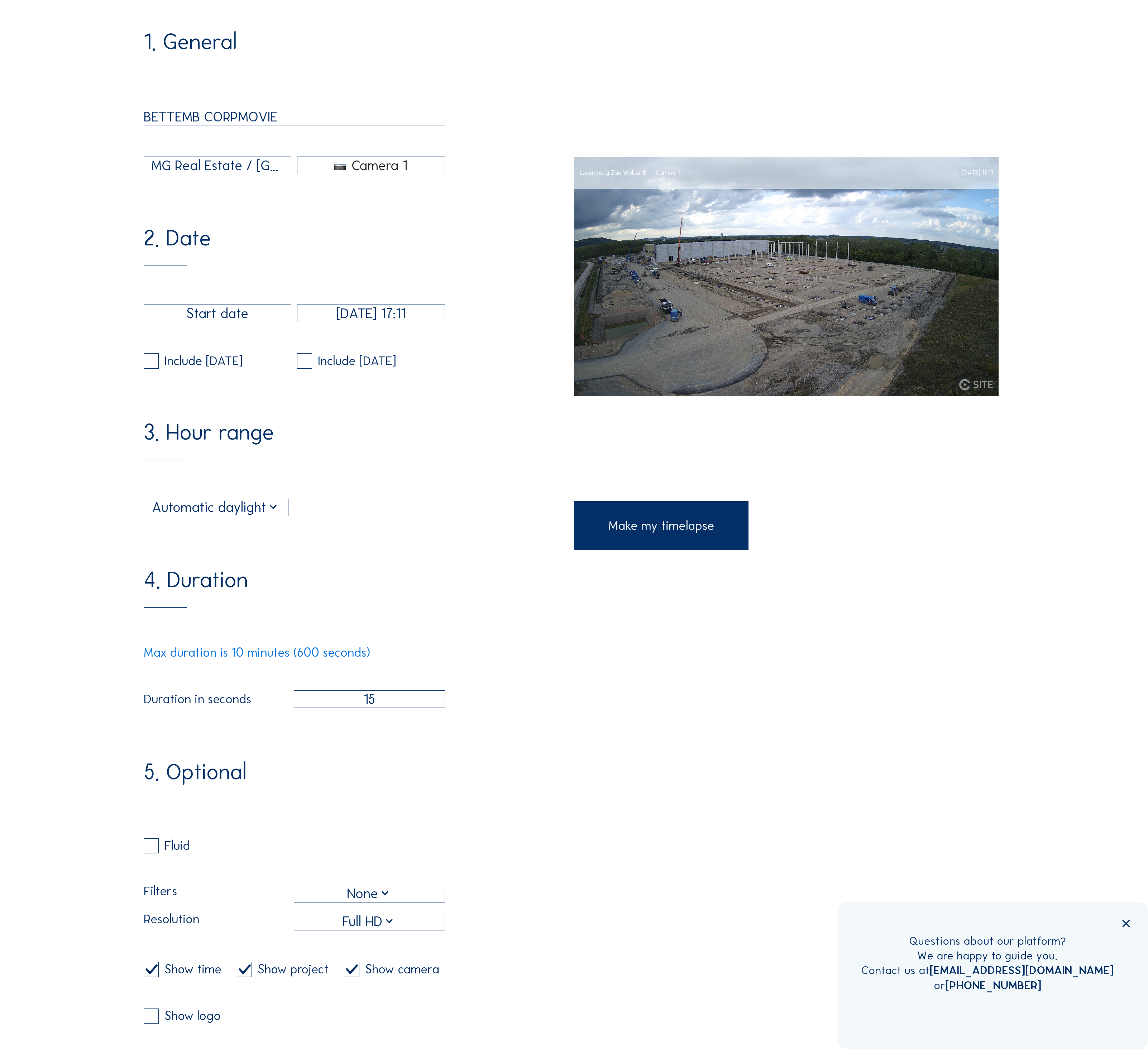
type input "15"
click at [355, 914] on div "Full HD" at bounding box center [370, 922] width 151 height 17
click at [343, 814] on div "8MP" at bounding box center [370, 813] width 138 height 7
click at [178, 963] on div "Show time" at bounding box center [193, 969] width 57 height 12
click at [148, 967] on input "checkbox" at bounding box center [146, 970] width 5 height 5
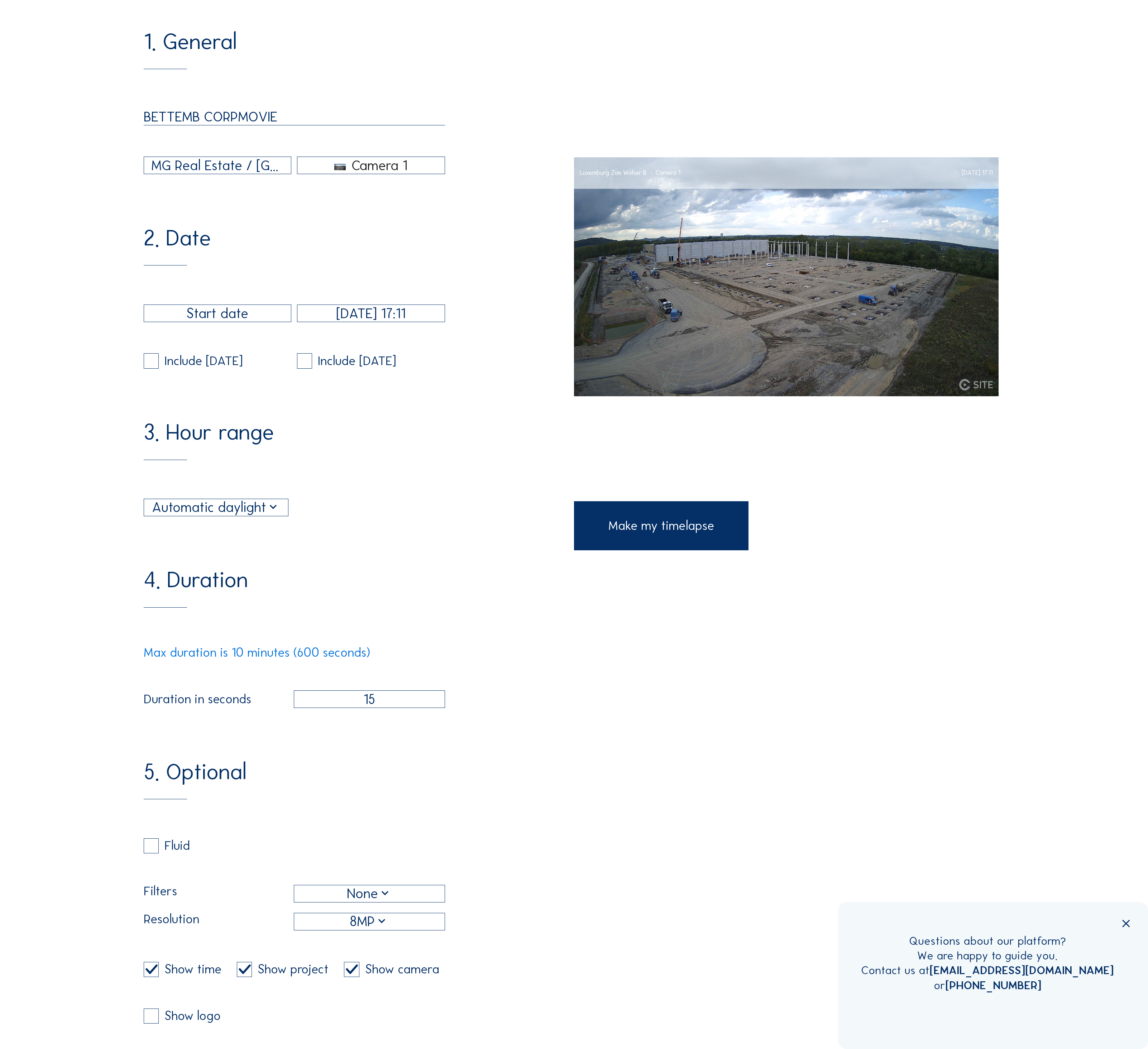
checkbox input "false"
click at [224, 962] on div "Show time Show project Show camera Show logo" at bounding box center [294, 1008] width 301 height 93
drag, startPoint x: 228, startPoint y: 830, endPoint x: 233, endPoint y: 831, distance: 5.1
click at [237, 962] on div "Show project" at bounding box center [283, 970] width 92 height 15
click at [344, 967] on input "checkbox" at bounding box center [347, 970] width 5 height 5
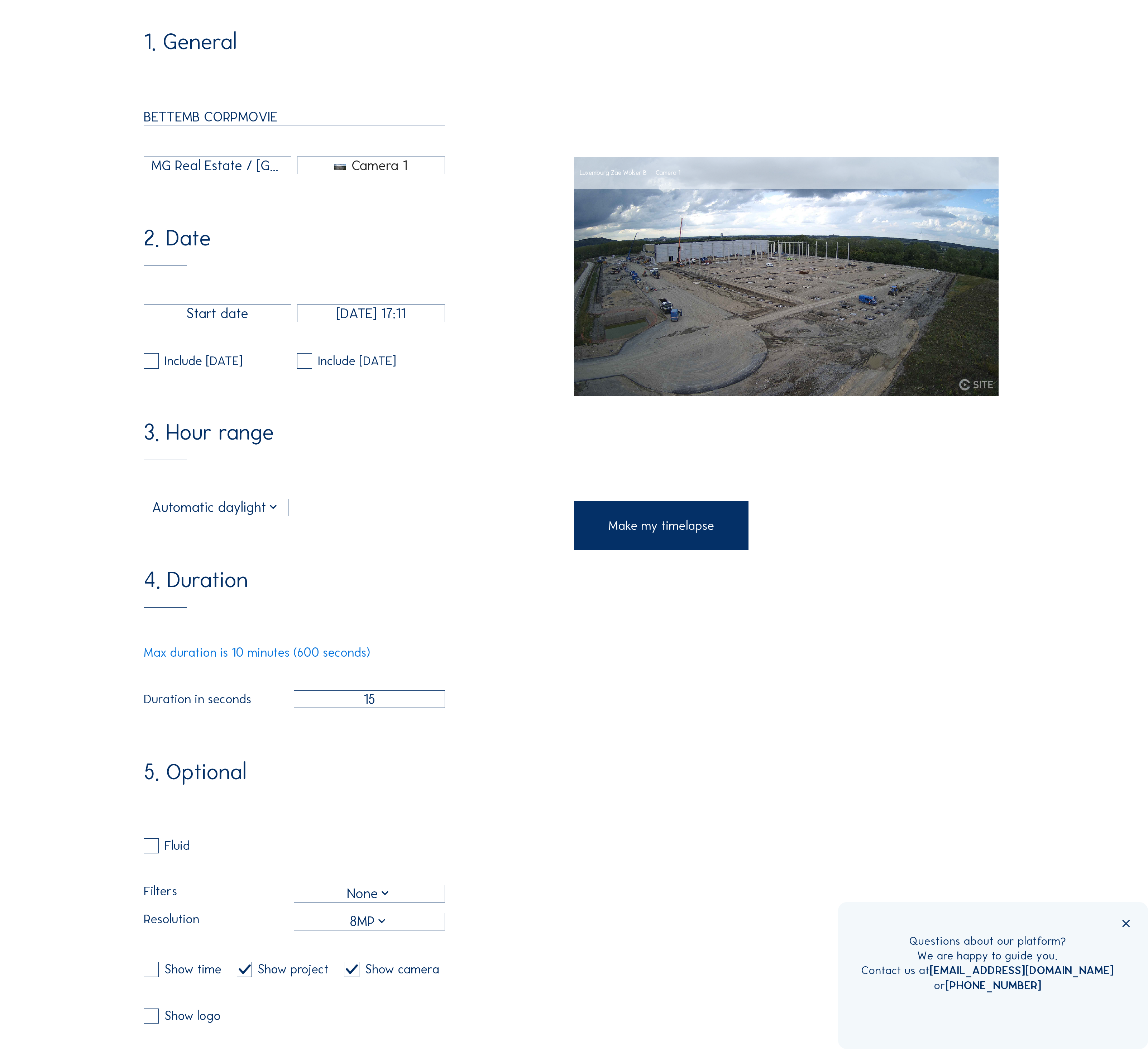
checkbox input "false"
click at [237, 967] on input "checkbox" at bounding box center [239, 970] width 5 height 5
checkbox input "false"
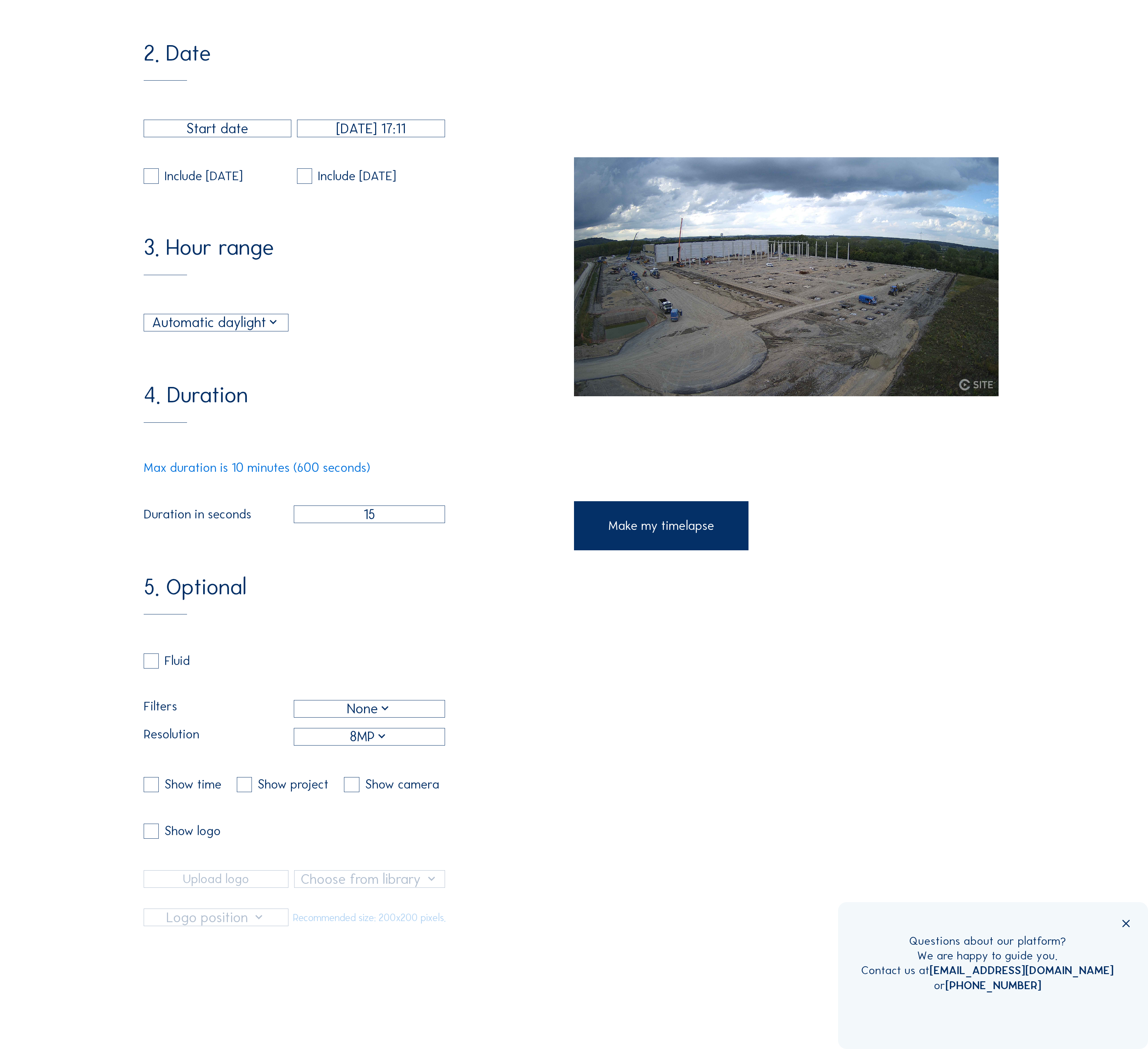
click at [622, 536] on div "Make my timelapse" at bounding box center [661, 526] width 175 height 49
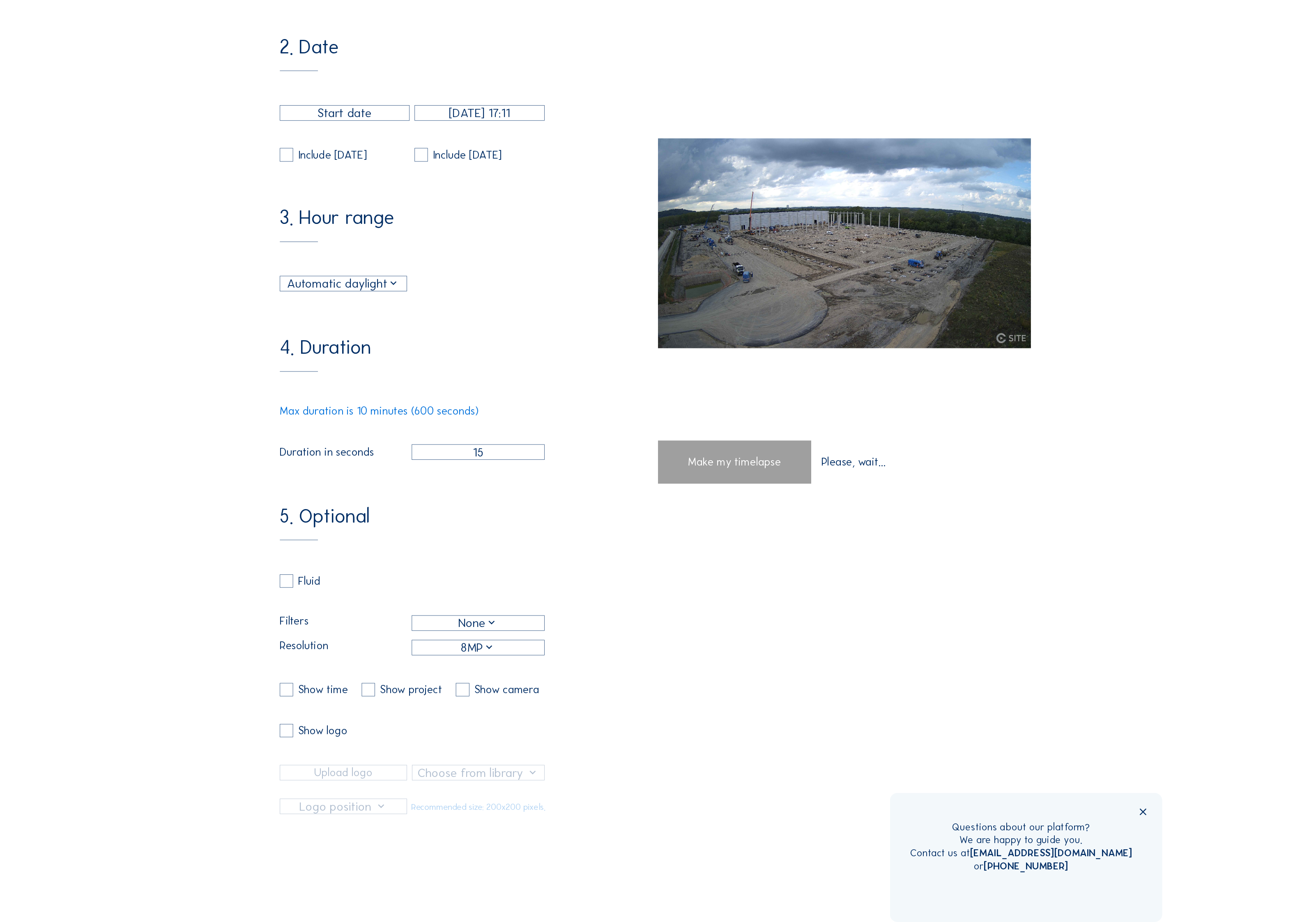
scroll to position [140, 0]
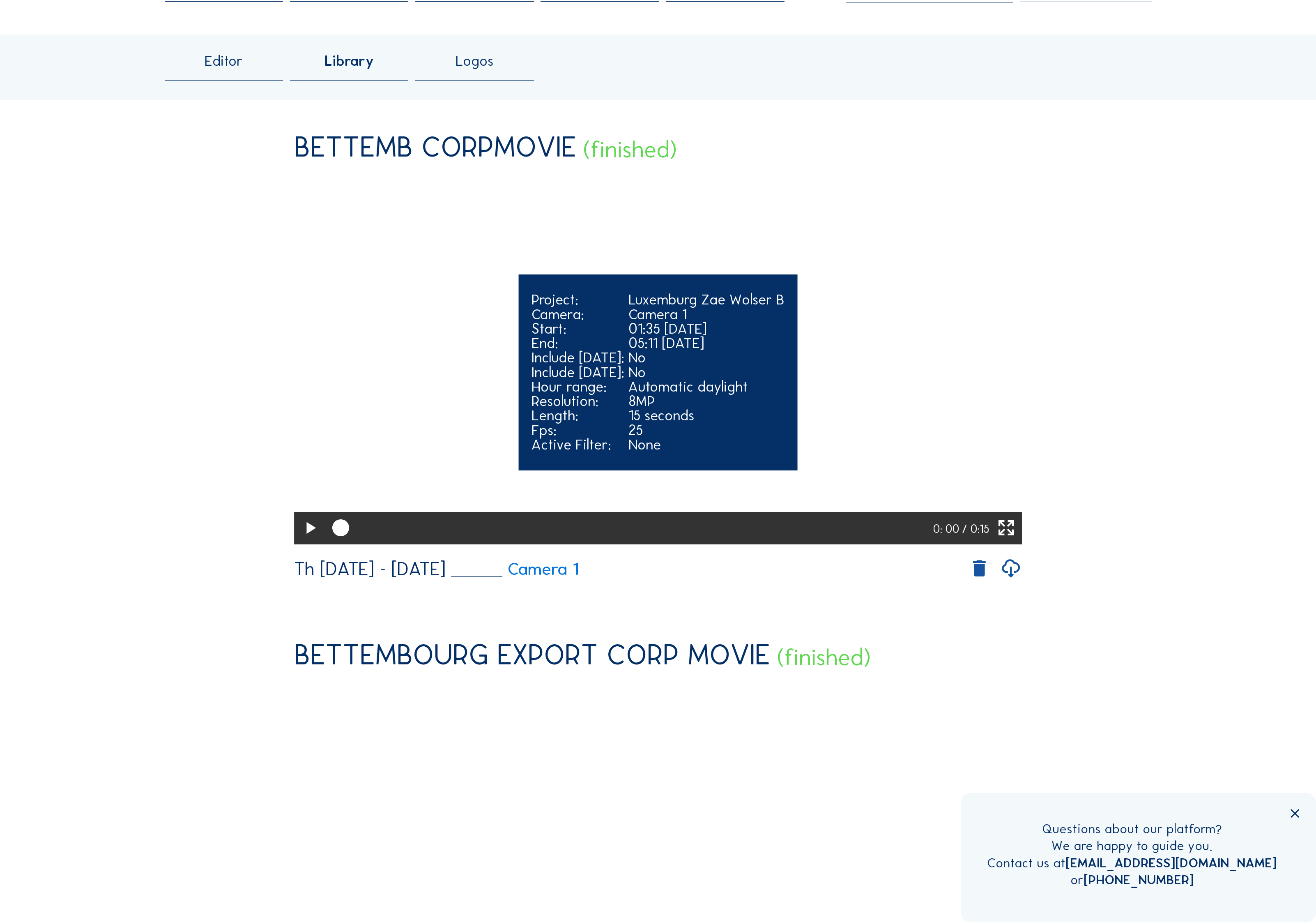
click at [302, 541] on icon at bounding box center [310, 528] width 20 height 25
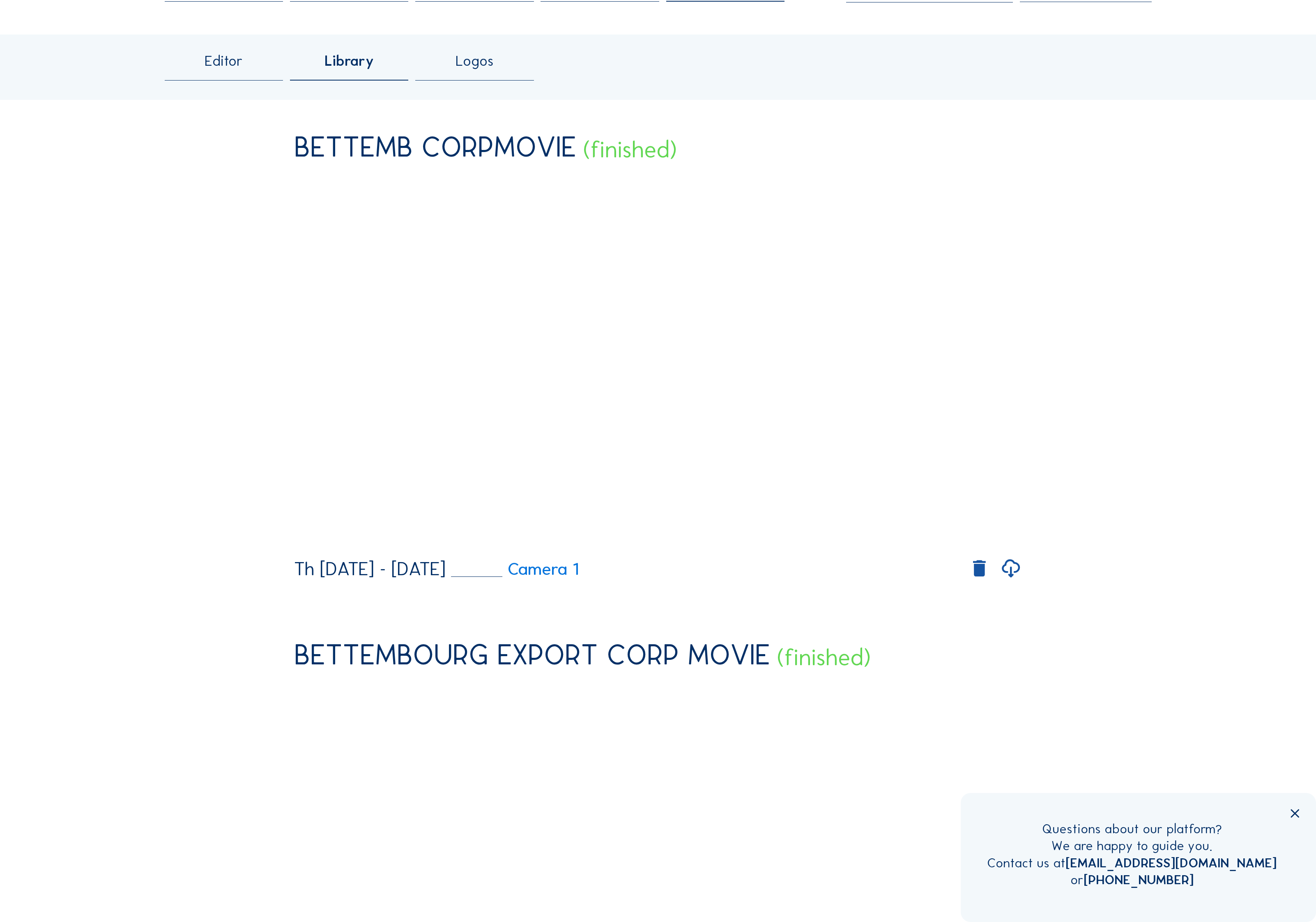
click at [1019, 582] on icon at bounding box center [1011, 569] width 22 height 26
